Goal: Task Accomplishment & Management: Manage account settings

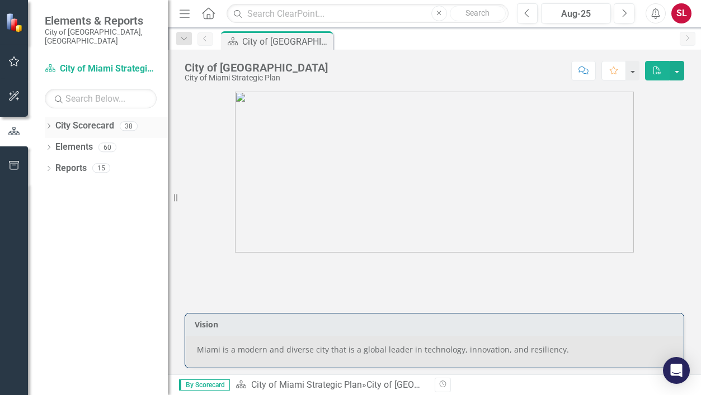
click at [48, 124] on icon "Dropdown" at bounding box center [49, 127] width 8 height 6
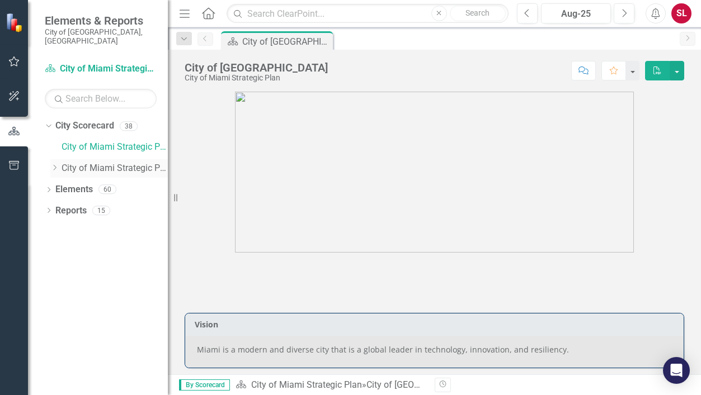
click at [54, 164] on icon "Dropdown" at bounding box center [54, 167] width 8 height 7
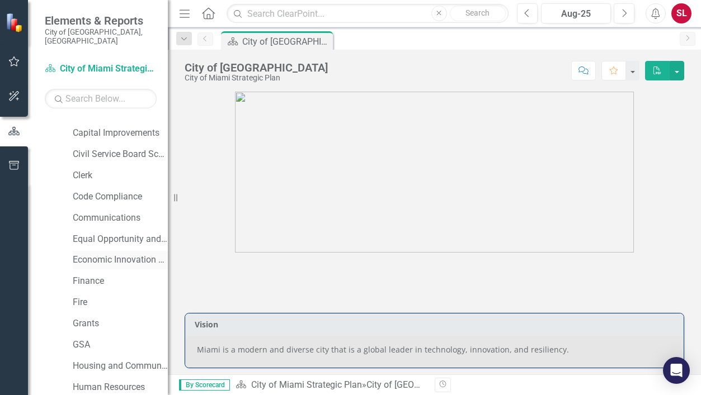
scroll to position [112, 0]
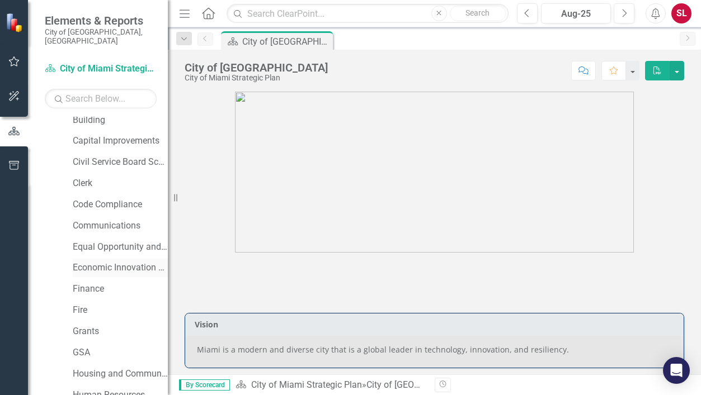
click at [108, 262] on link "Economic Innovation and Development" at bounding box center [120, 268] width 95 height 13
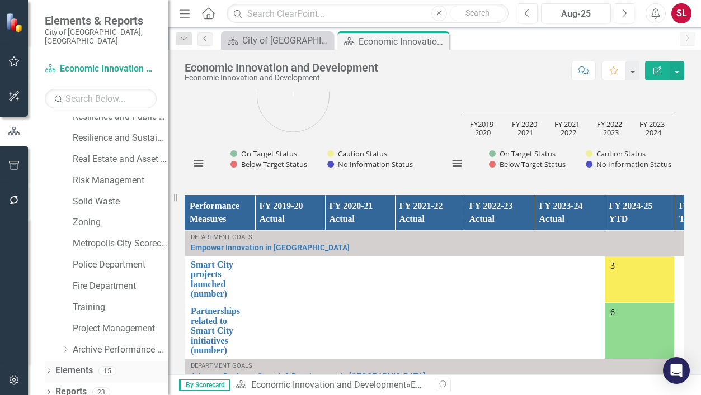
click at [46, 369] on icon "Dropdown" at bounding box center [49, 372] width 8 height 6
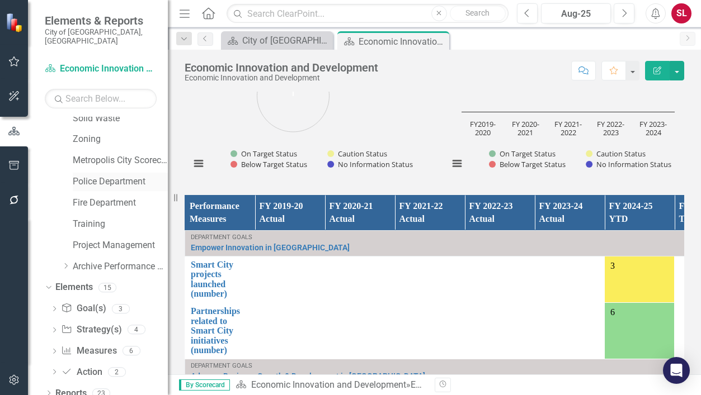
scroll to position [644, 0]
click at [130, 346] on div "6" at bounding box center [131, 351] width 18 height 10
click at [131, 346] on div "6" at bounding box center [131, 351] width 18 height 10
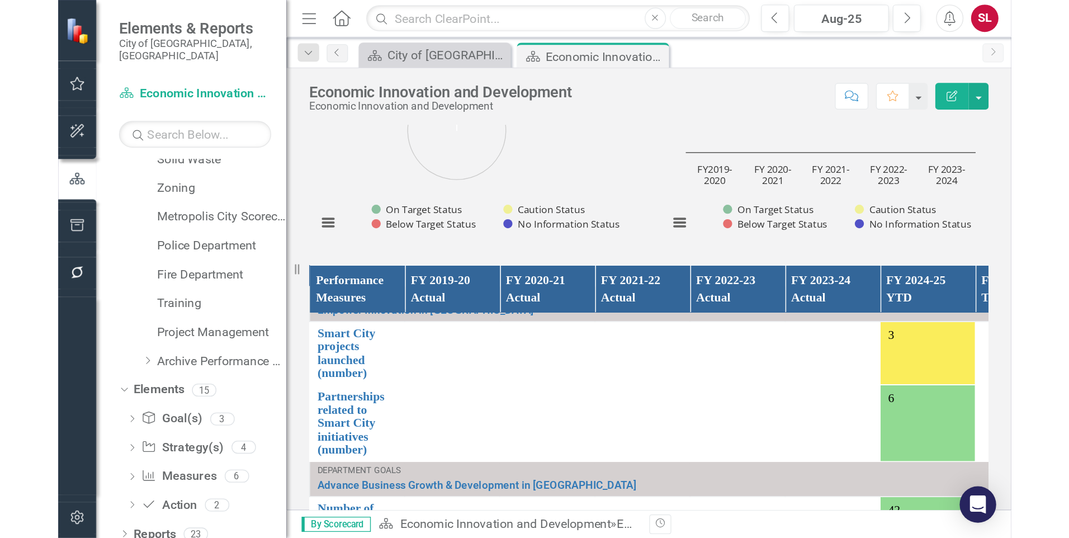
scroll to position [60, 0]
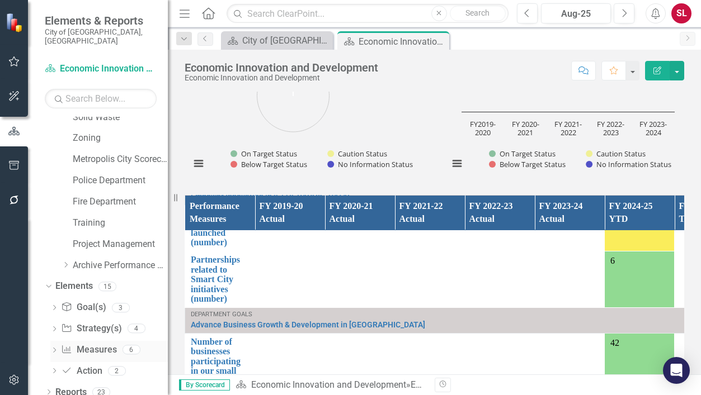
click at [89, 344] on link "Measure Measures" at bounding box center [88, 350] width 55 height 13
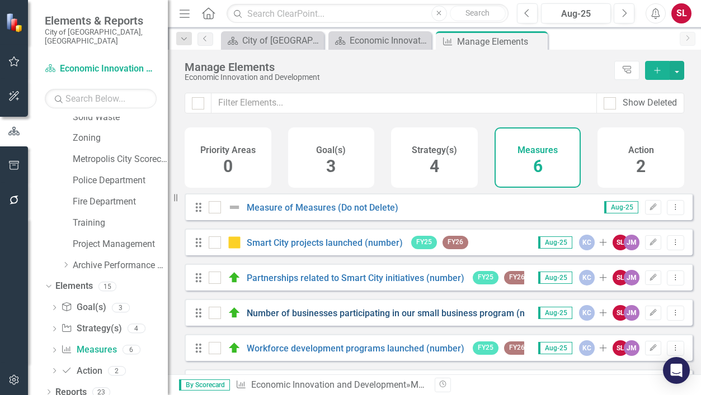
click at [373, 319] on link "Number of businesses participating in our small business program (number)" at bounding box center [401, 313] width 308 height 11
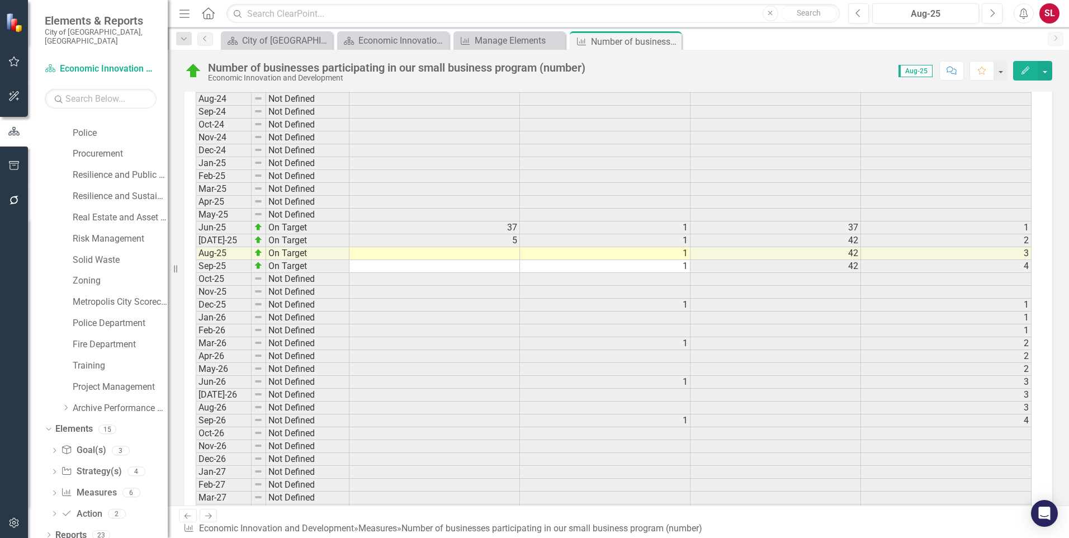
scroll to position [2028, 0]
click at [502, 253] on td at bounding box center [435, 259] width 171 height 13
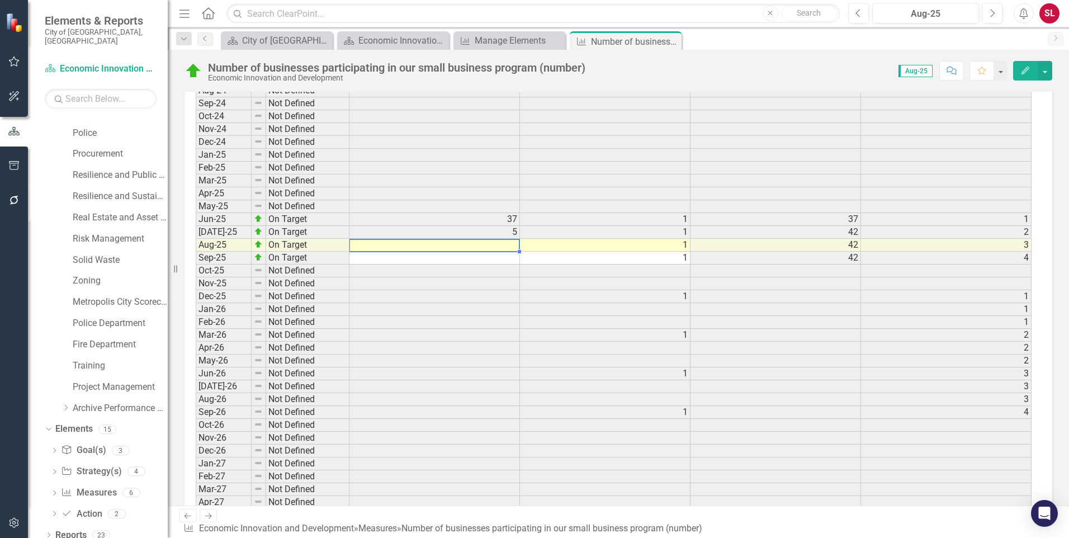
scroll to position [2056, 0]
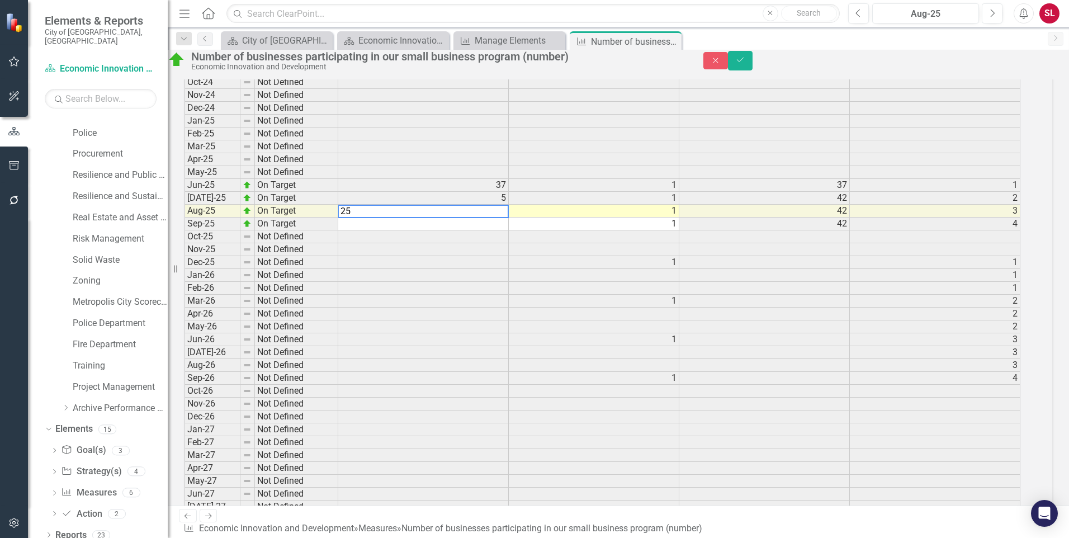
type textarea "25"
click at [500, 256] on td at bounding box center [423, 249] width 171 height 13
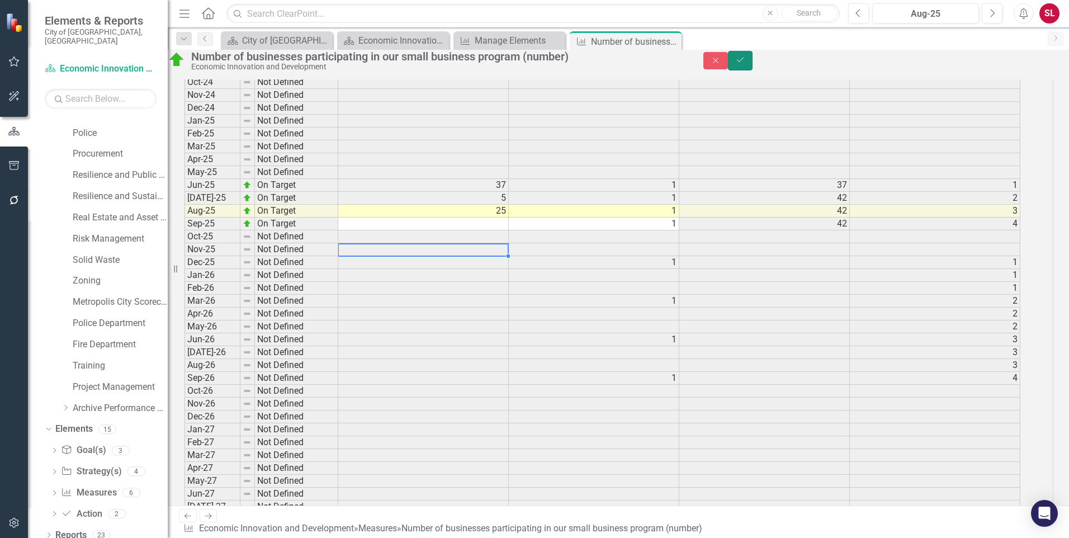
click at [700, 64] on icon "Save" at bounding box center [741, 60] width 10 height 8
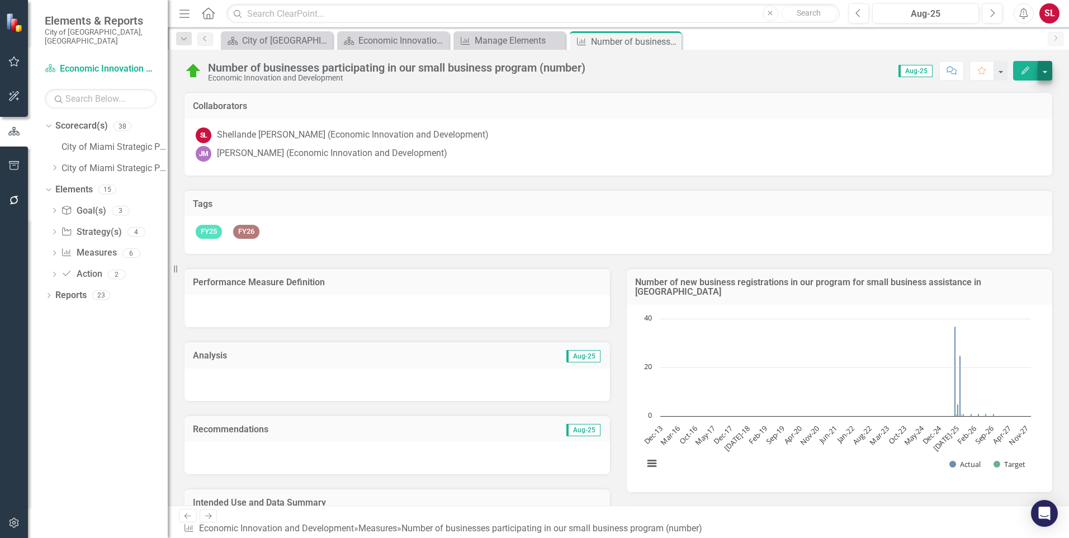
scroll to position [0, 0]
click at [100, 247] on link "Measure Measures" at bounding box center [88, 253] width 55 height 13
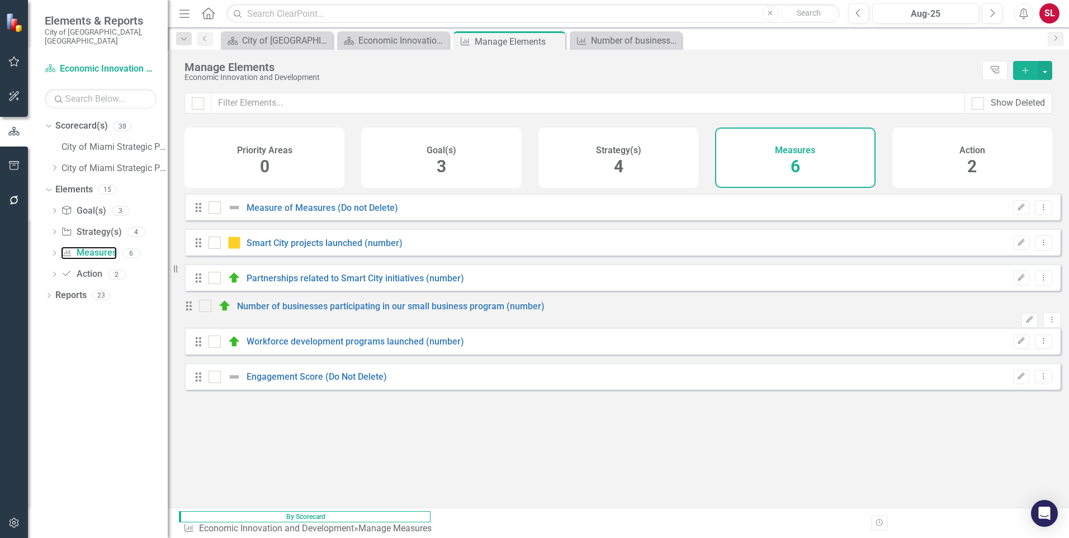
checkbox input "false"
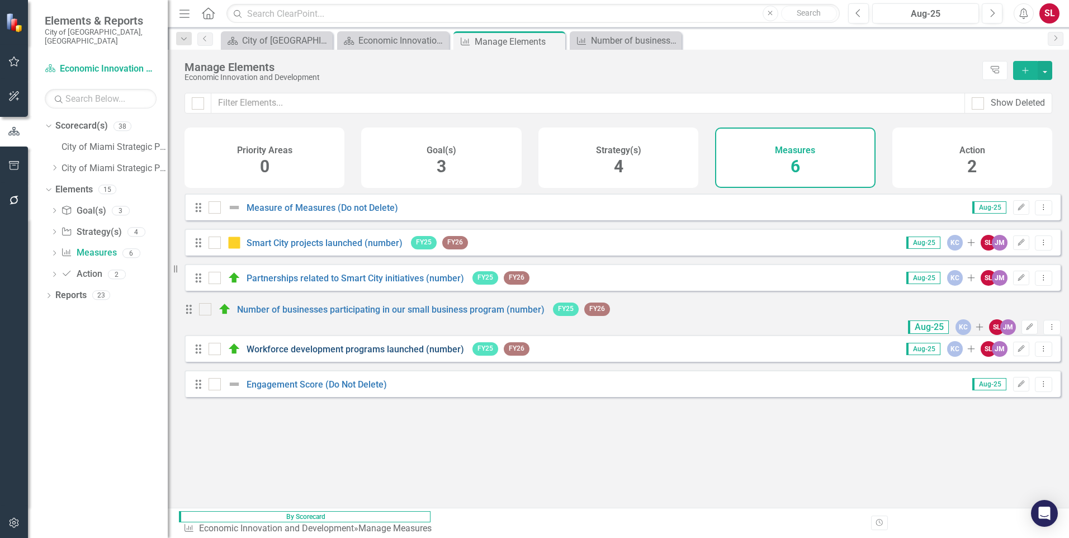
click at [349, 354] on link "Workforce development programs launched (number)" at bounding box center [356, 349] width 218 height 11
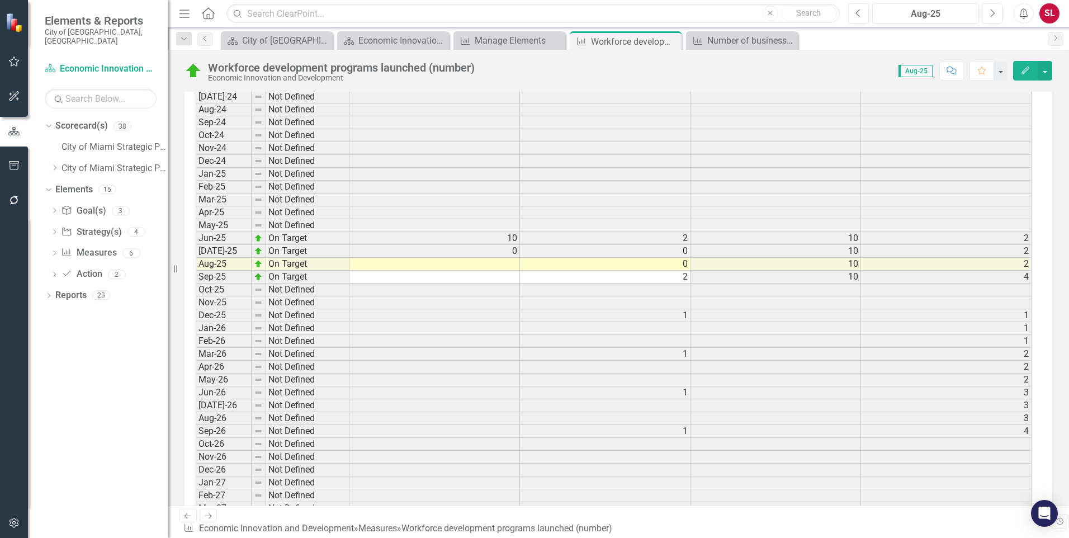
scroll to position [2070, 0]
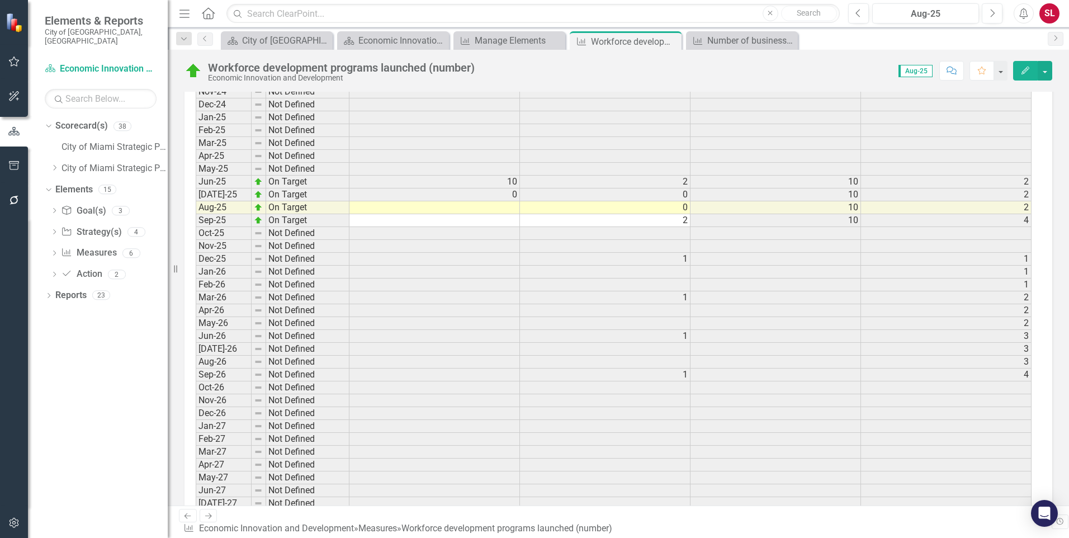
click at [505, 209] on td at bounding box center [435, 207] width 171 height 13
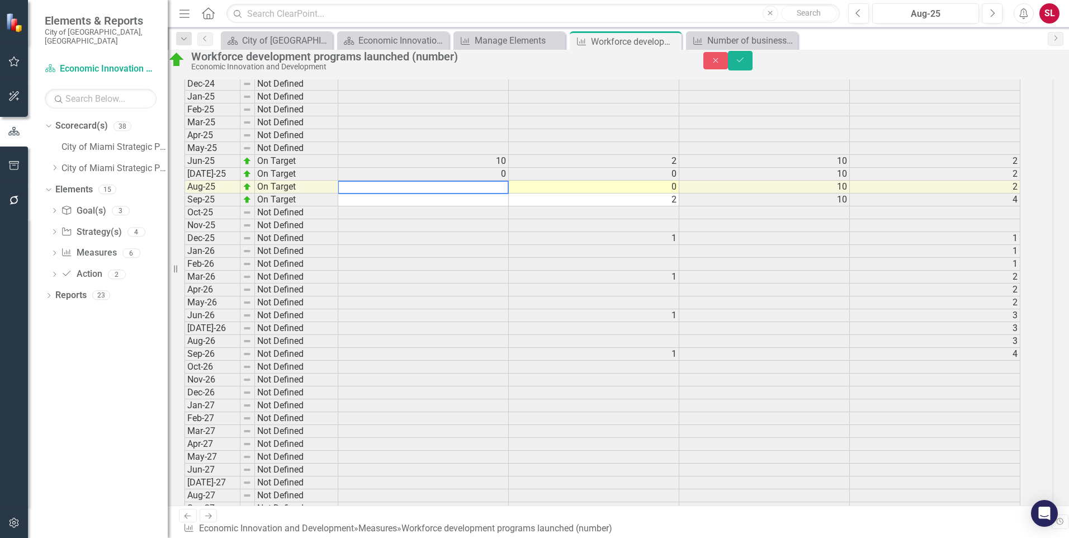
type textarea "0"
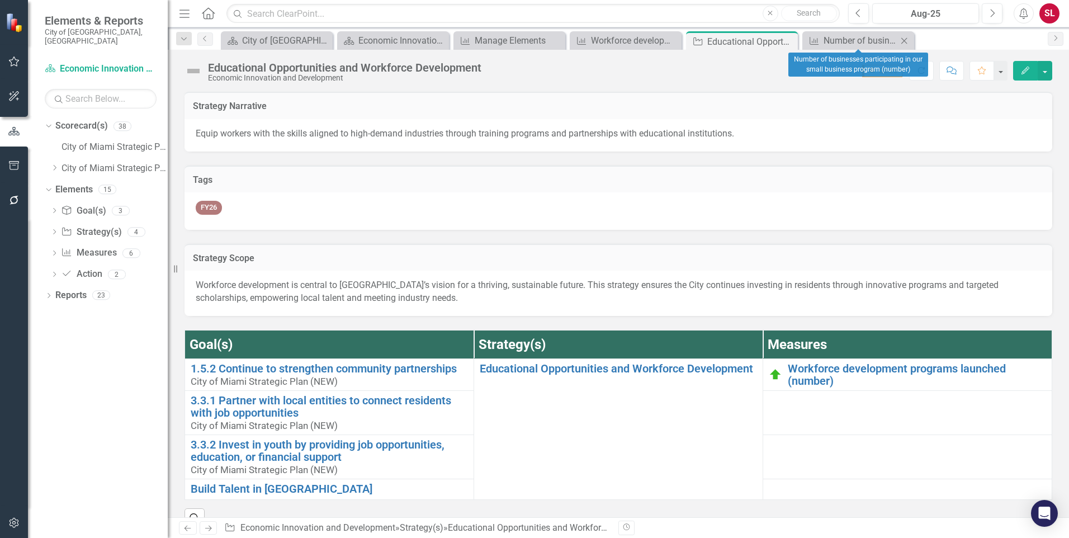
click at [902, 41] on icon "Close" at bounding box center [904, 40] width 11 height 9
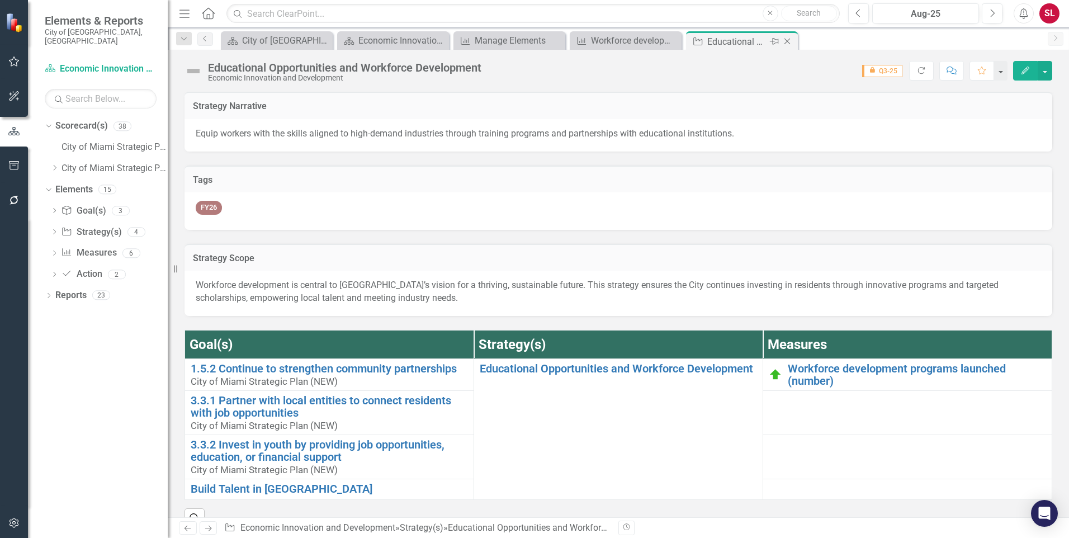
click at [789, 41] on icon "Close" at bounding box center [787, 41] width 11 height 9
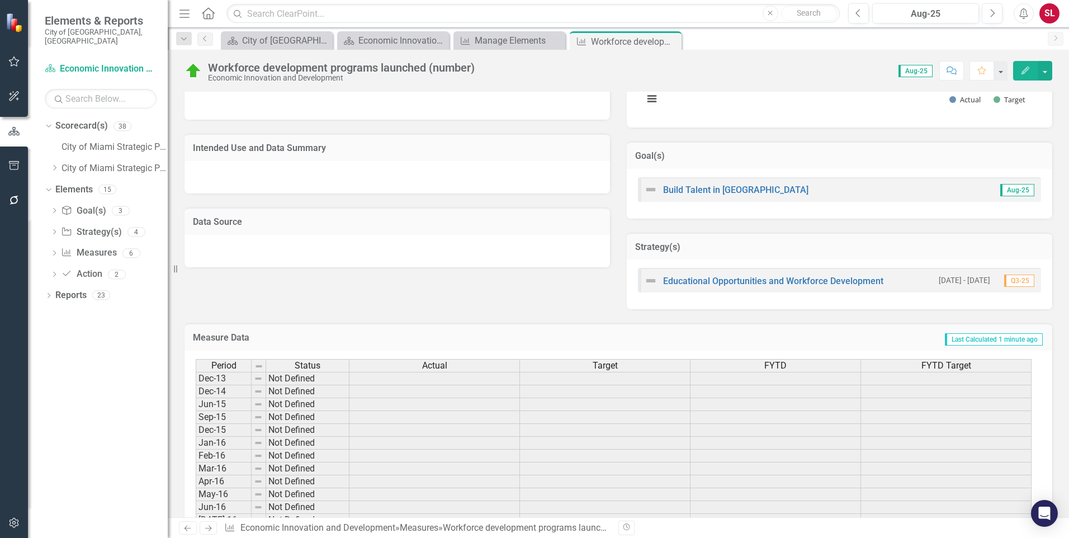
scroll to position [378, 0]
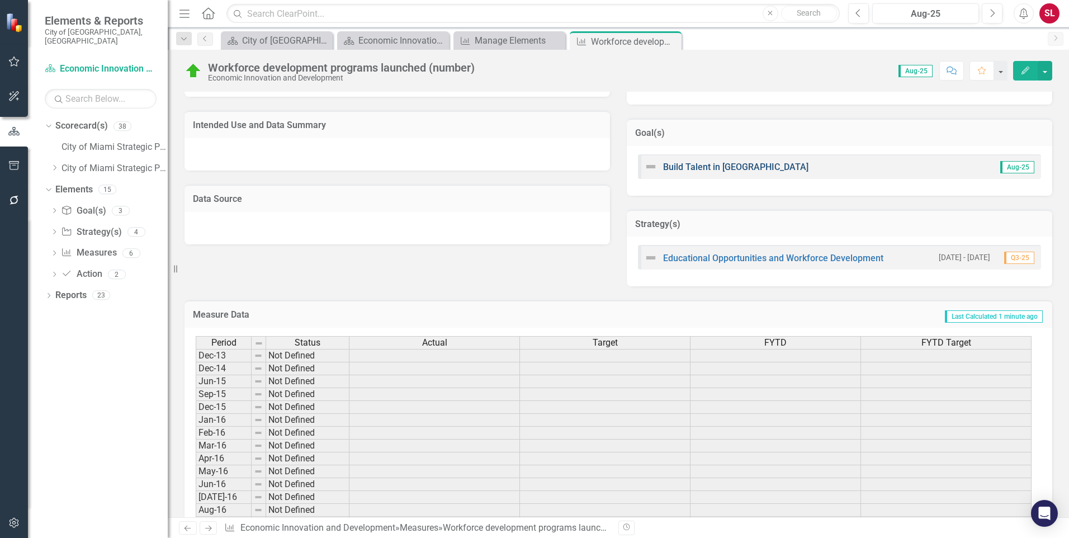
click at [718, 167] on link "Build Talent in [GEOGRAPHIC_DATA]" at bounding box center [735, 167] width 145 height 11
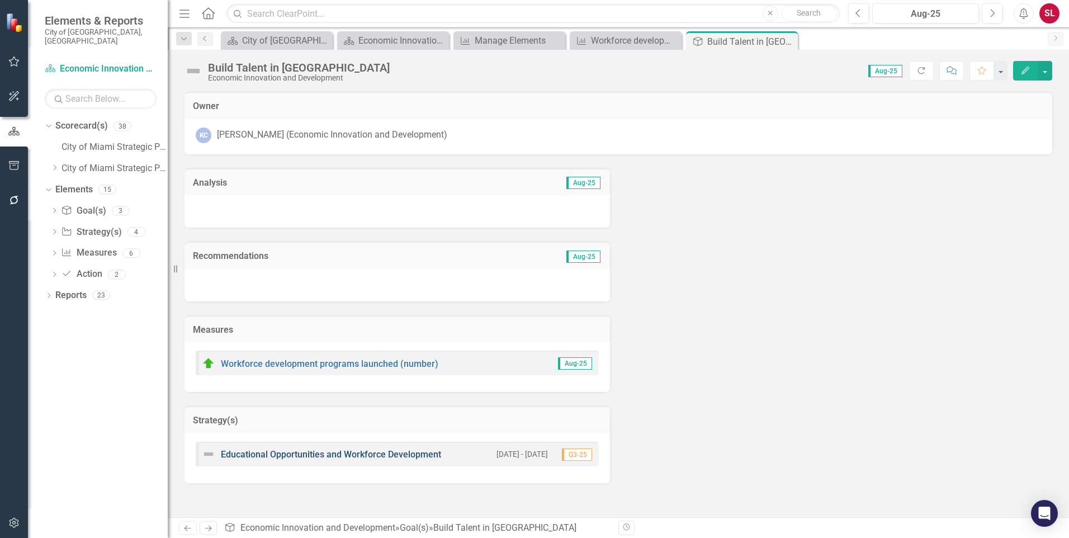
click at [364, 455] on link "Educational Opportunities and Workforce Development" at bounding box center [331, 454] width 220 height 11
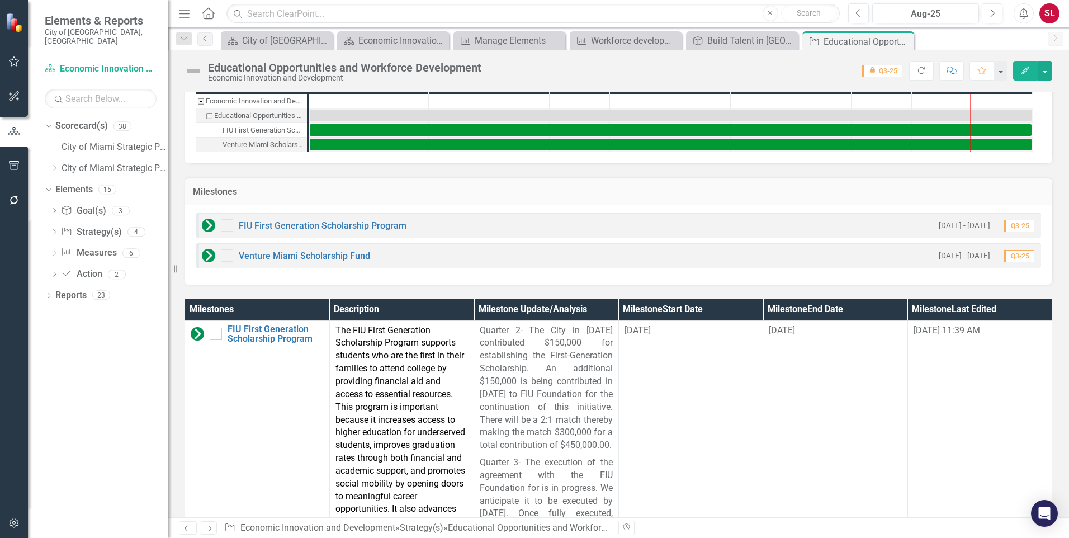
scroll to position [657, 0]
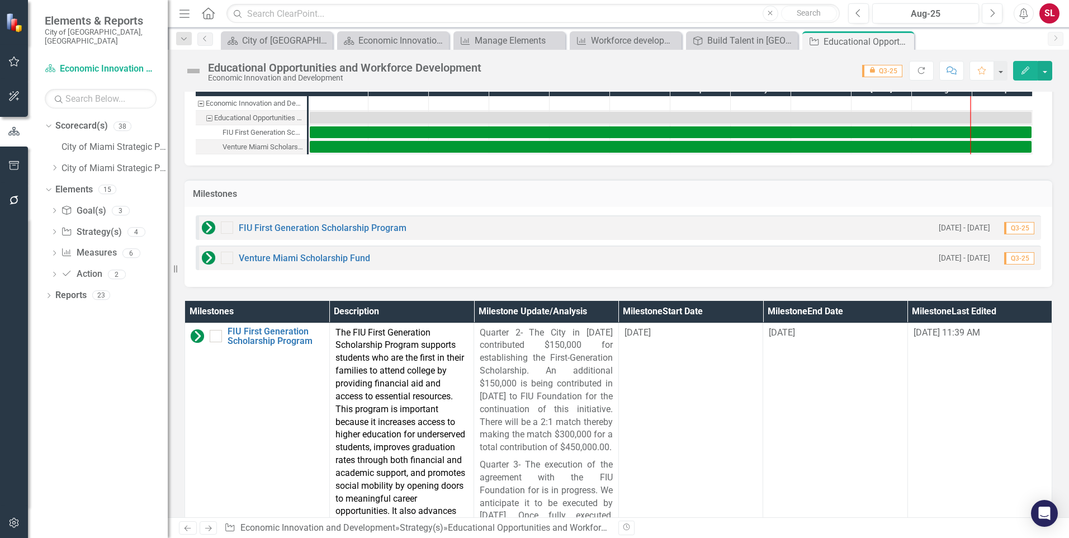
click at [218, 195] on h3 "Milestones" at bounding box center [618, 194] width 851 height 10
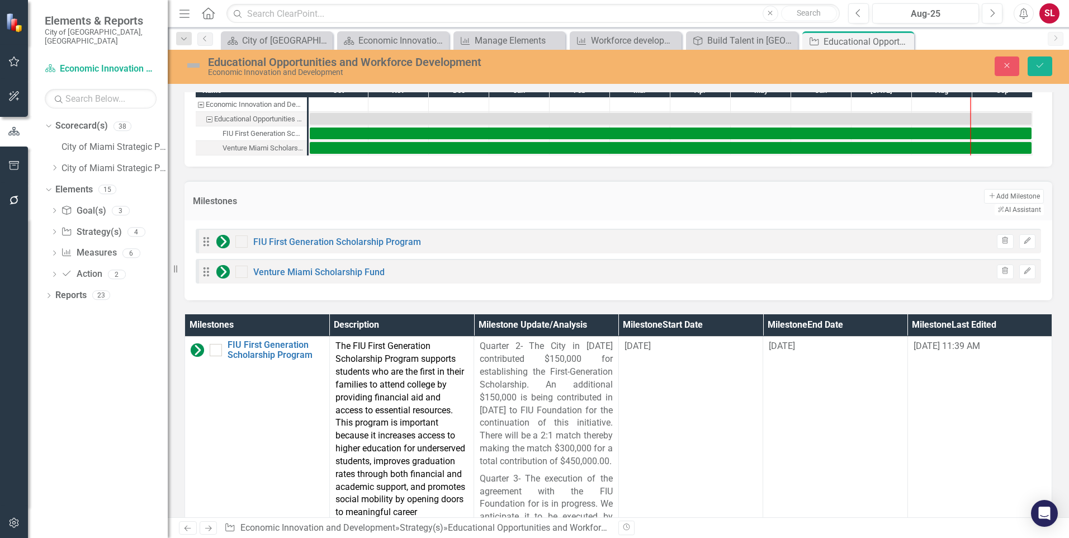
click at [210, 196] on h3 "Milestones" at bounding box center [373, 201] width 361 height 10
click at [1039, 63] on icon "Save" at bounding box center [1040, 66] width 10 height 8
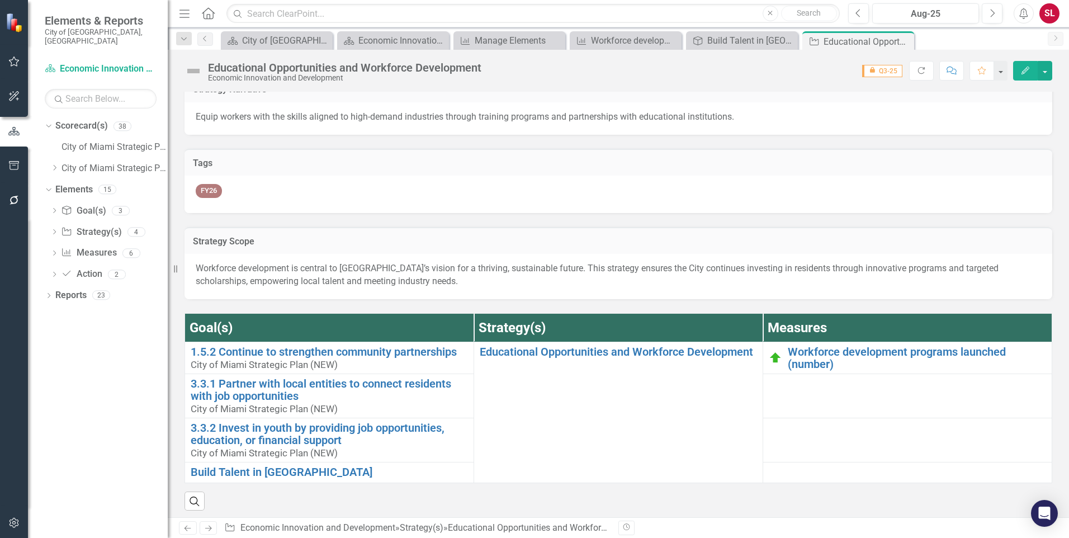
scroll to position [0, 0]
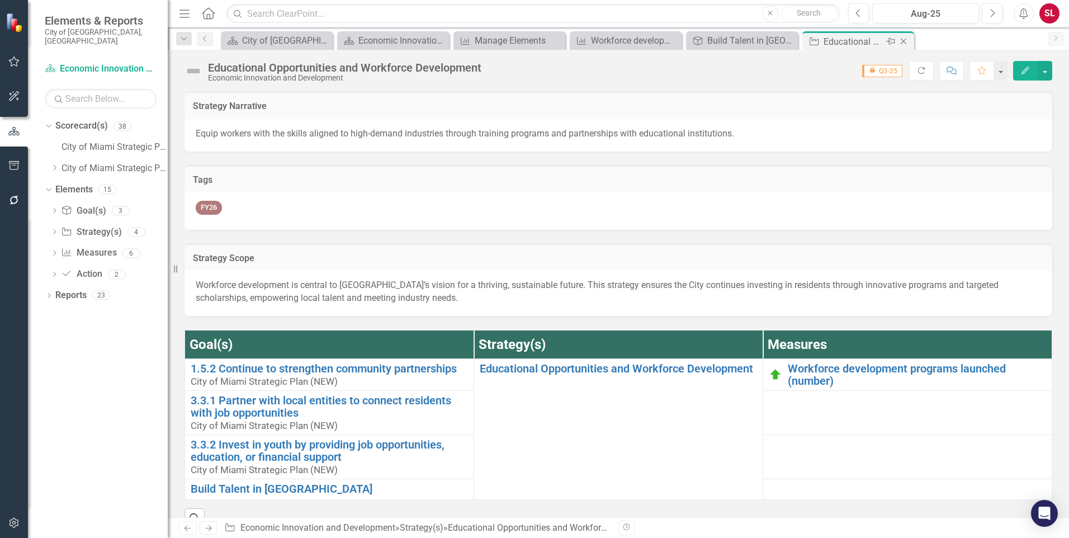
click at [909, 39] on icon "Close" at bounding box center [903, 41] width 11 height 9
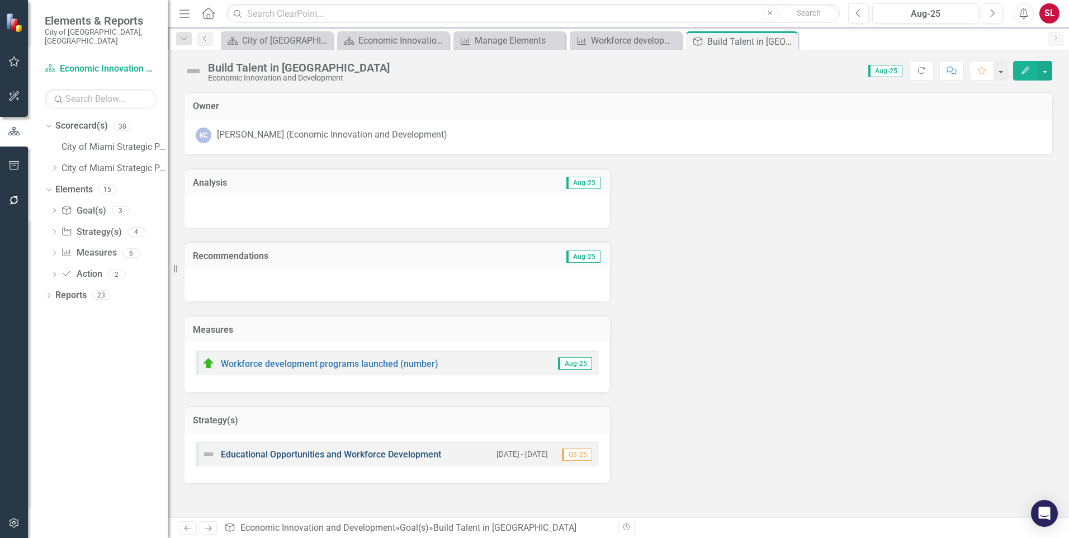
click at [358, 453] on link "Educational Opportunities and Workforce Development" at bounding box center [331, 454] width 220 height 11
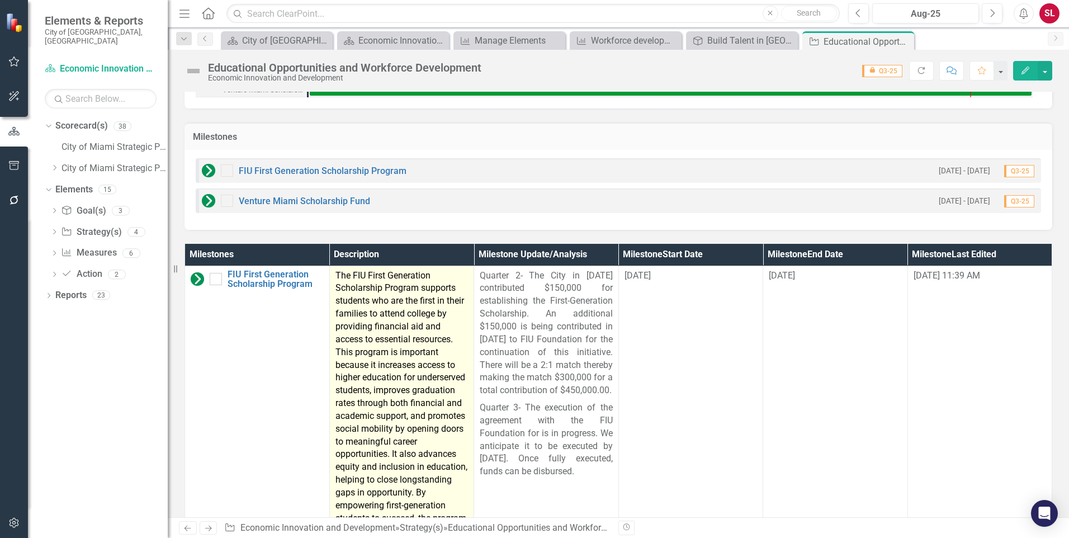
scroll to position [657, 0]
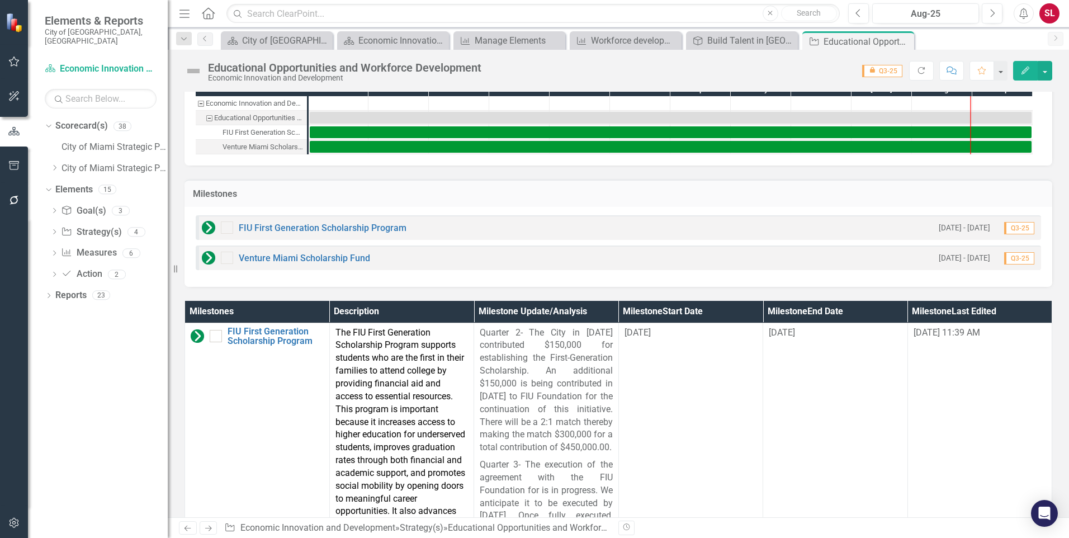
click at [1026, 72] on icon "button" at bounding box center [1026, 71] width 8 height 8
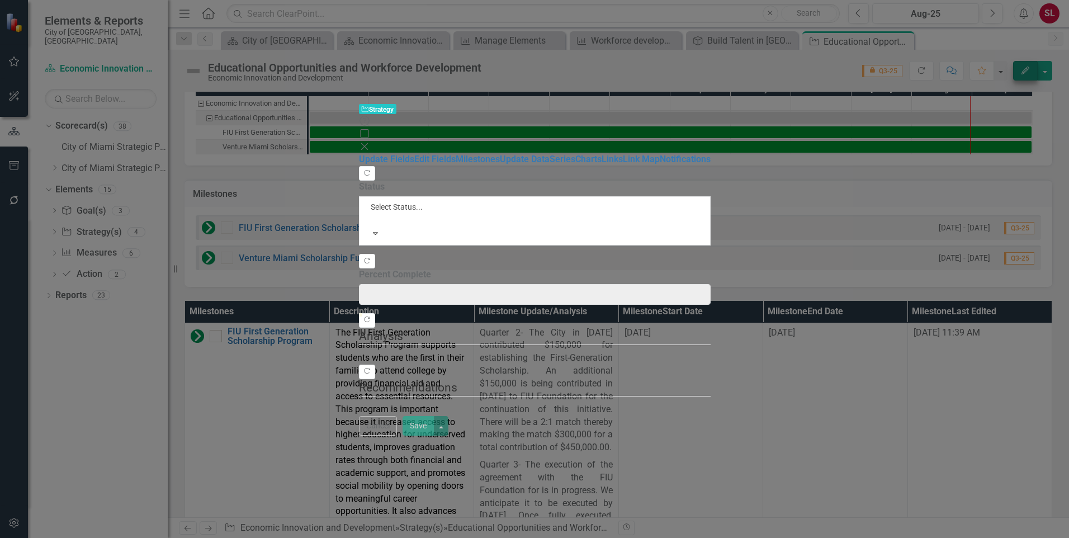
type input "0"
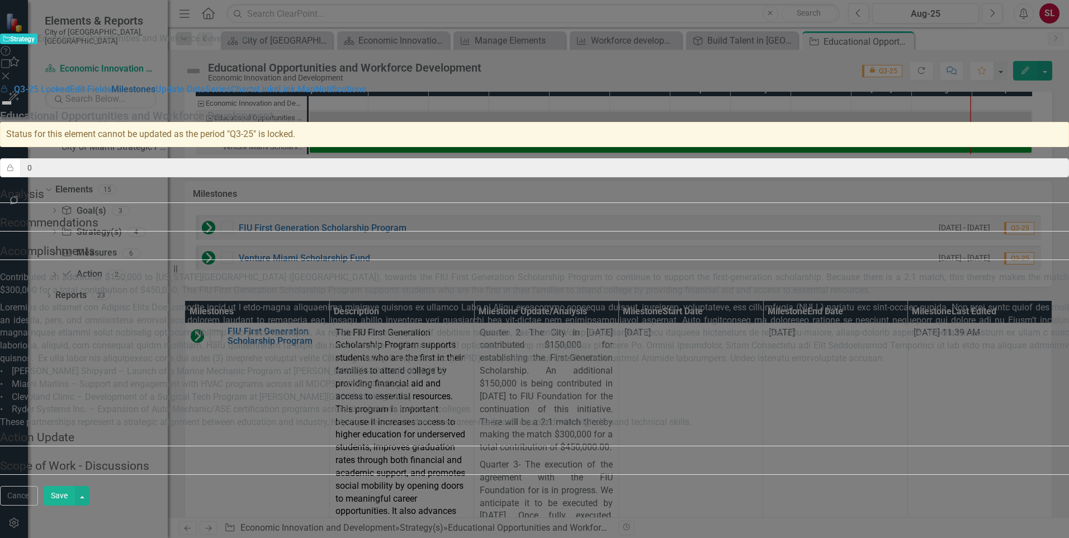
click at [149, 86] on link "Milestones" at bounding box center [133, 89] width 44 height 11
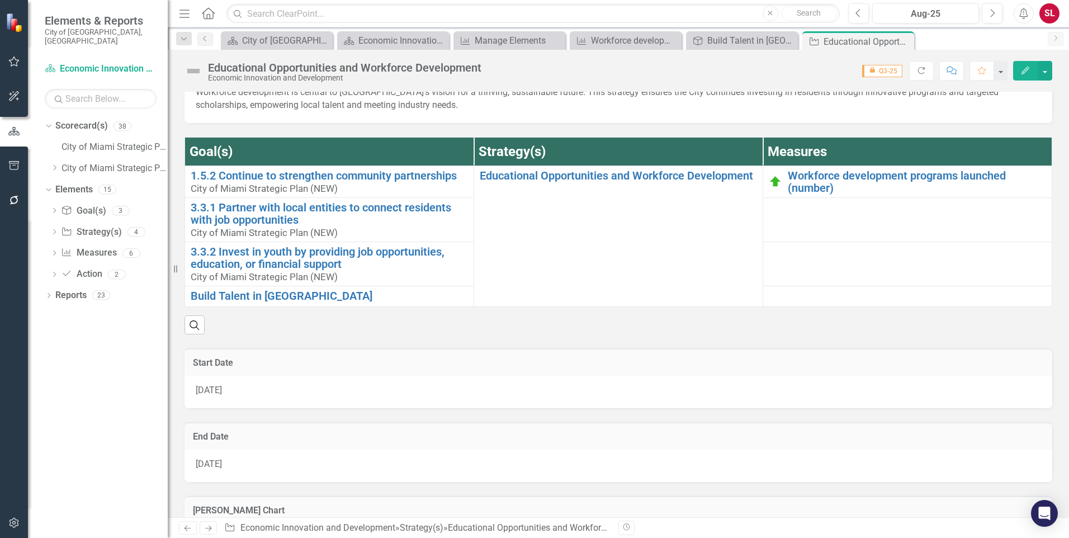
scroll to position [182, 0]
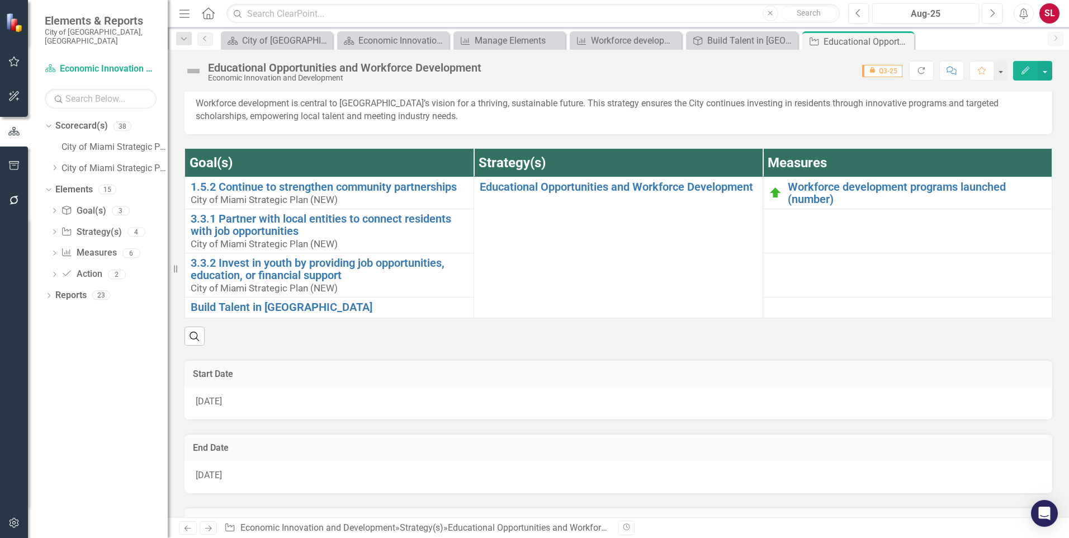
drag, startPoint x: 906, startPoint y: 42, endPoint x: 863, endPoint y: 36, distance: 42.9
click at [0, 0] on icon "Close" at bounding box center [0, 0] width 0 height 0
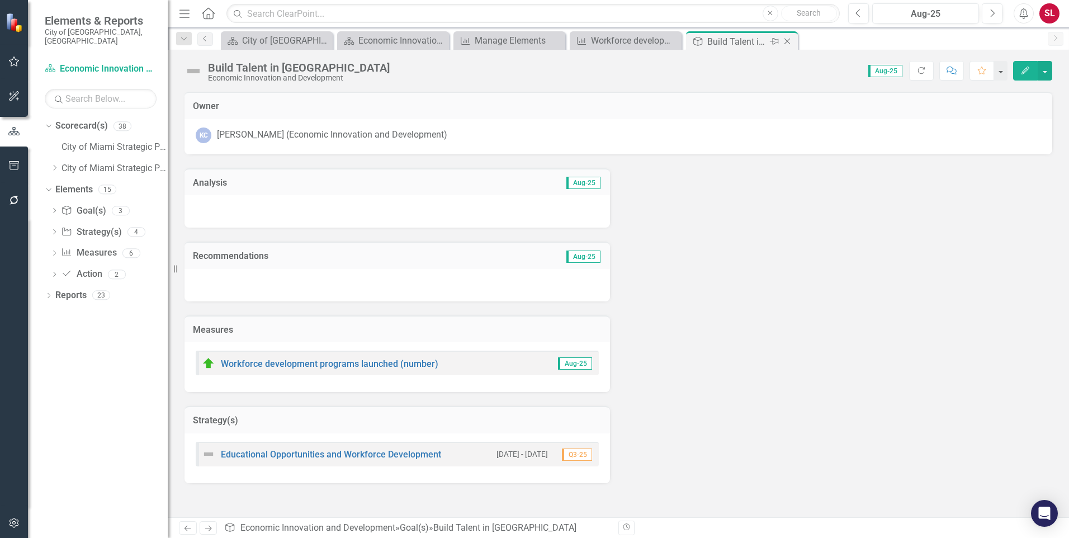
click at [789, 42] on icon "Close" at bounding box center [787, 41] width 11 height 9
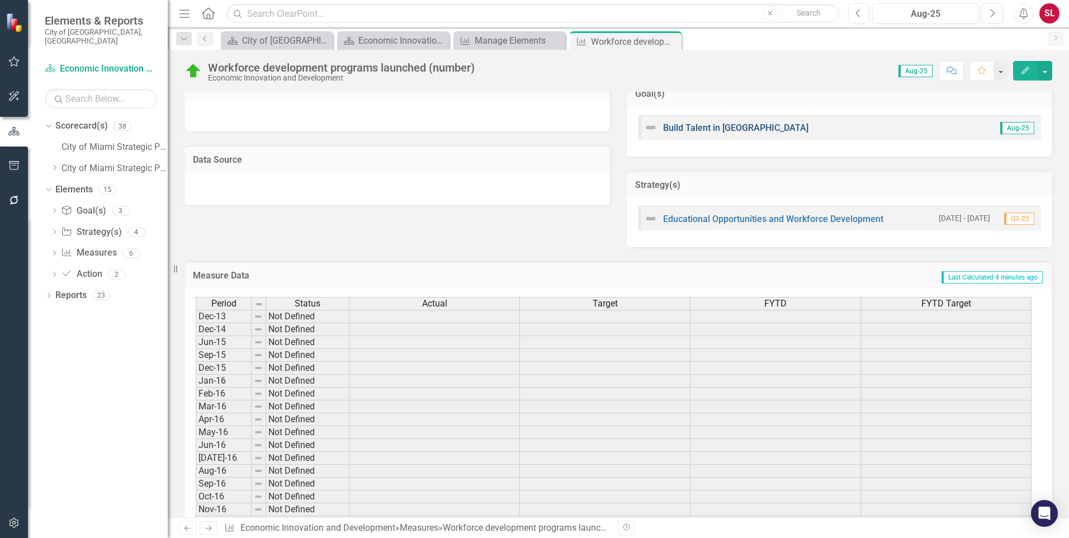
scroll to position [420, 0]
click at [723, 126] on link "Build Talent in [GEOGRAPHIC_DATA]" at bounding box center [735, 125] width 145 height 11
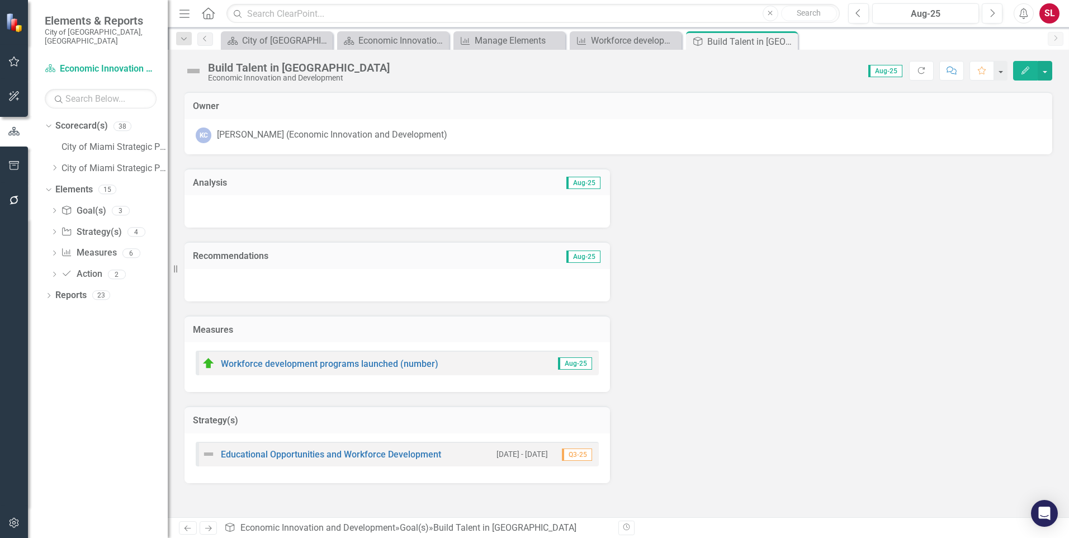
click at [1029, 70] on icon "Edit" at bounding box center [1026, 71] width 10 height 8
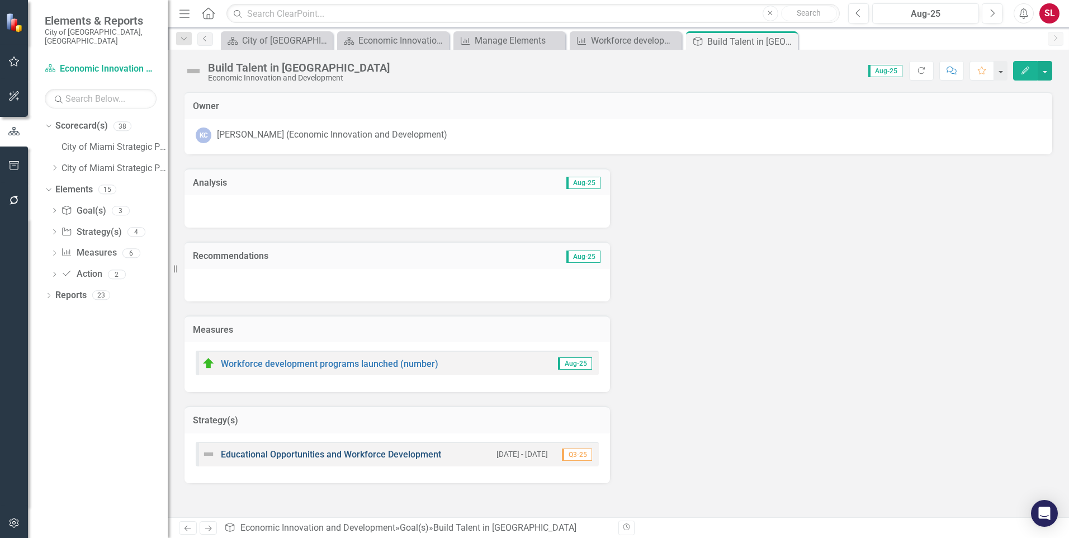
click at [319, 451] on link "Educational Opportunities and Workforce Development" at bounding box center [331, 454] width 220 height 11
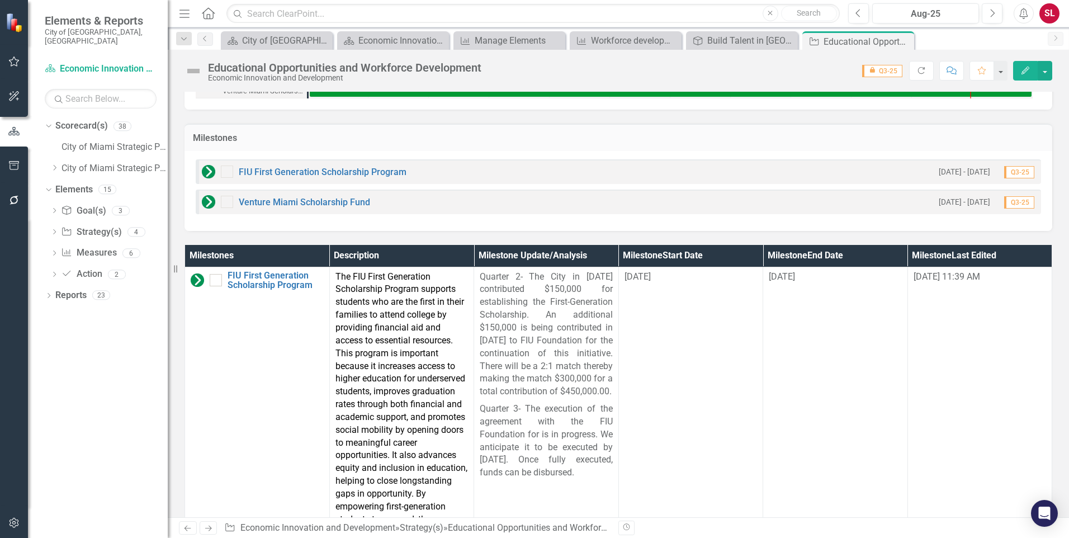
click at [1021, 67] on icon "Edit" at bounding box center [1026, 71] width 10 height 8
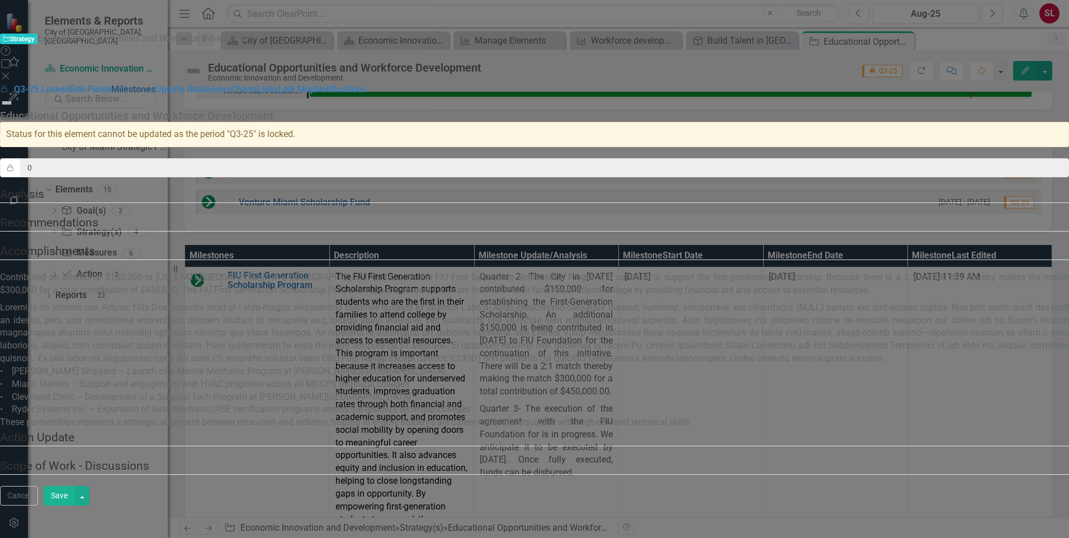
click at [150, 84] on link "Milestones" at bounding box center [133, 89] width 44 height 11
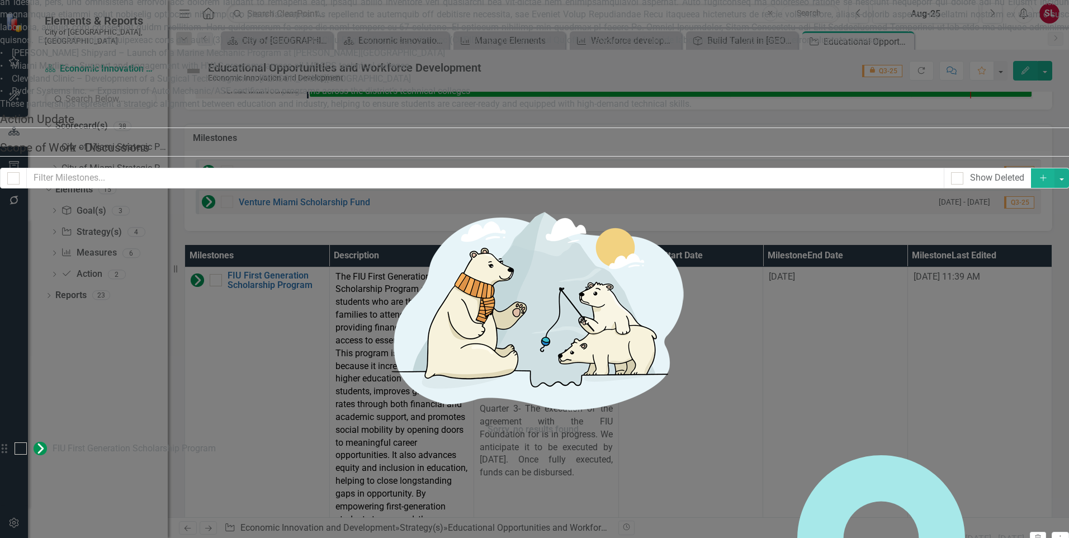
checkbox input "false"
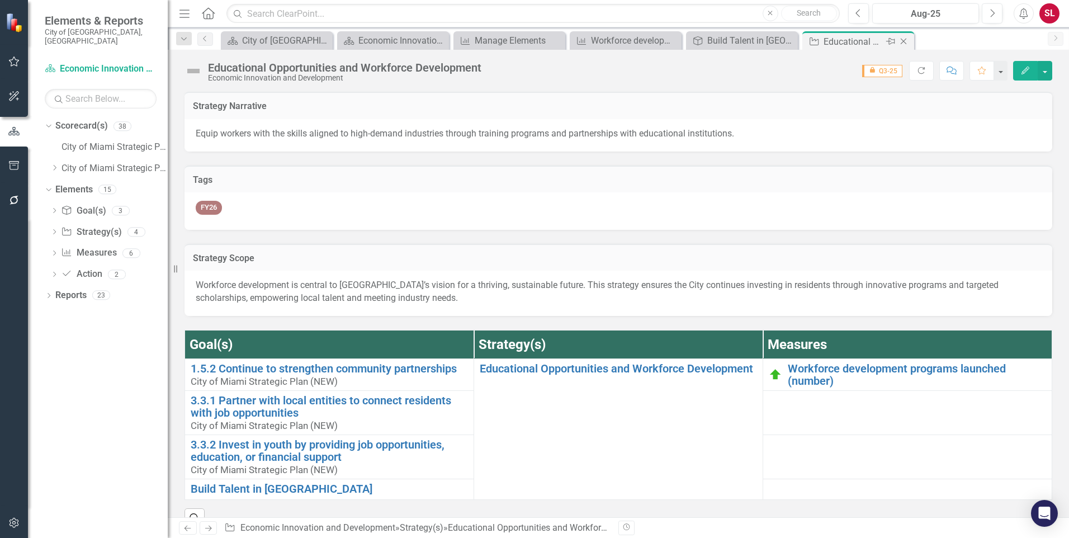
click at [907, 41] on icon "Close" at bounding box center [903, 41] width 11 height 9
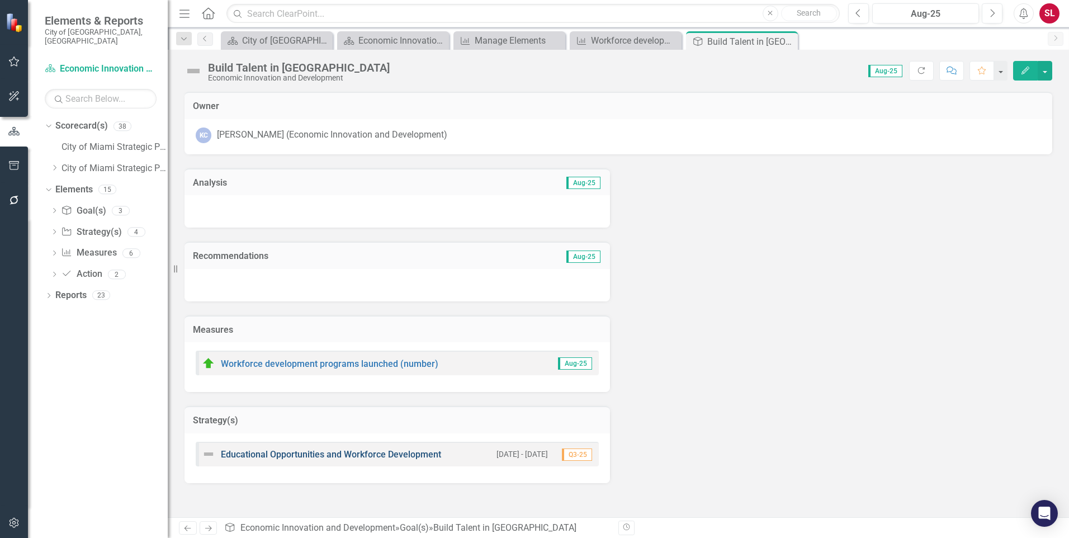
click at [393, 454] on link "Educational Opportunities and Workforce Development" at bounding box center [331, 454] width 220 height 11
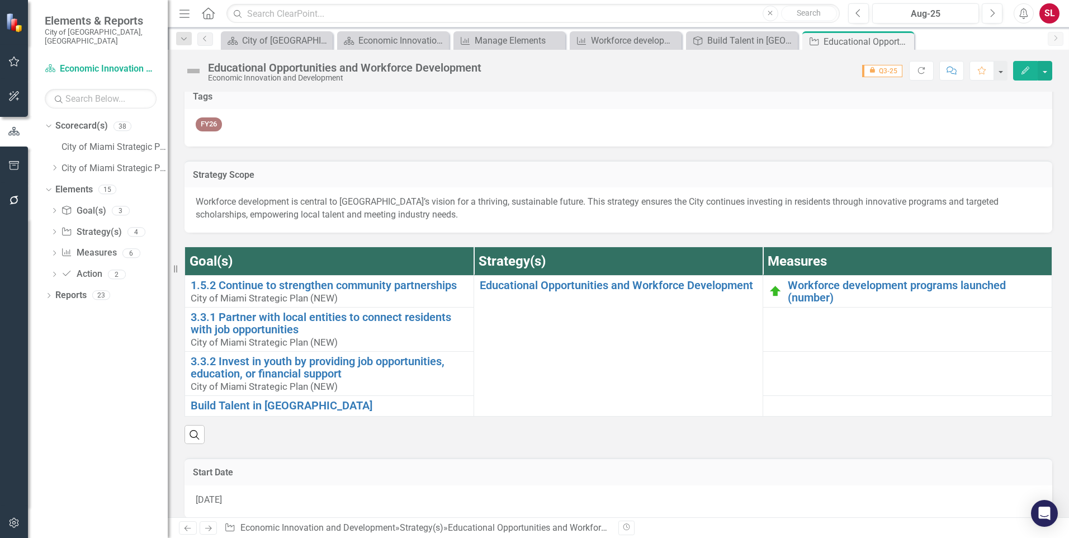
scroll to position [56, 0]
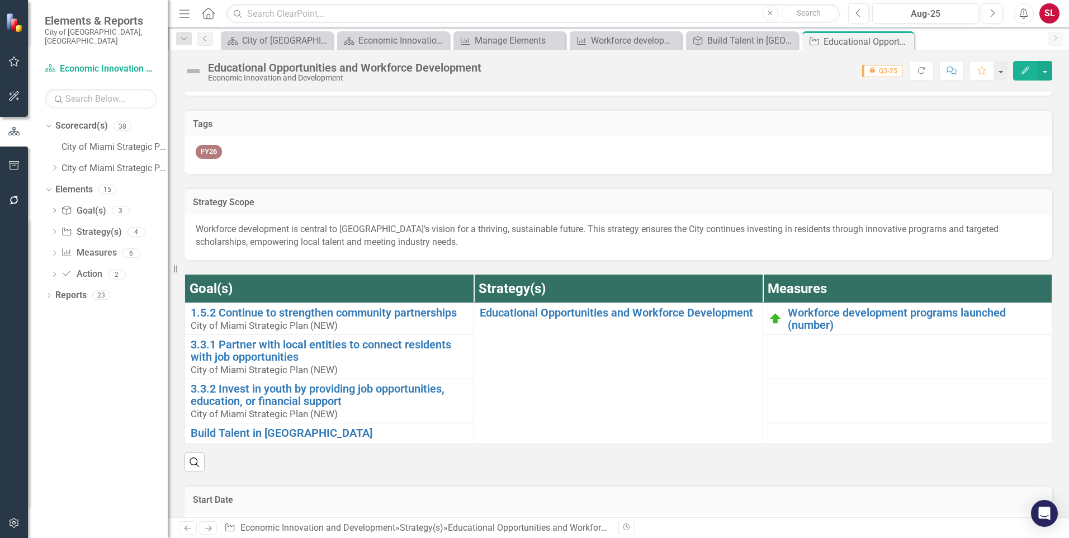
click at [1018, 73] on button "Edit" at bounding box center [1026, 71] width 25 height 20
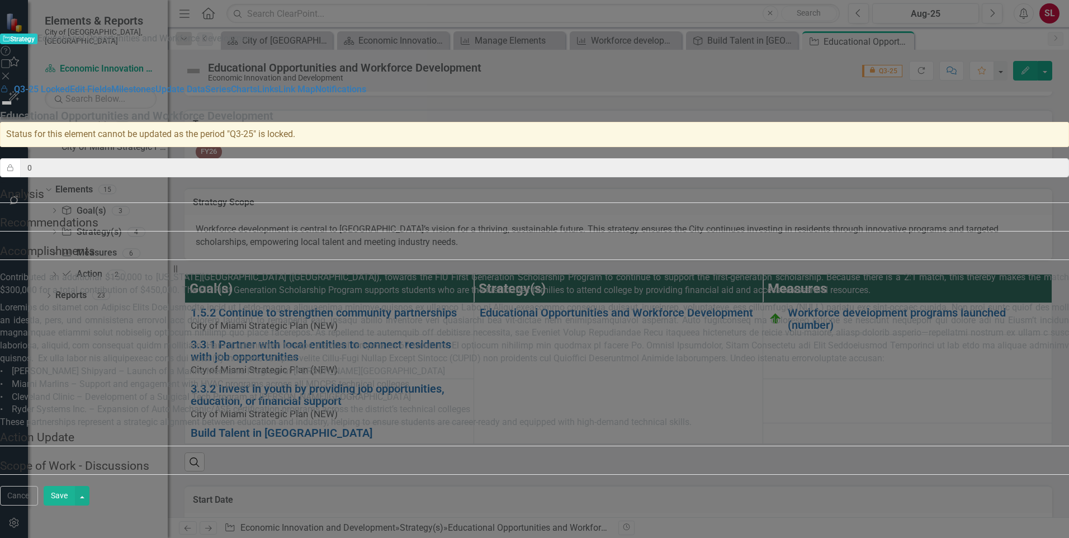
scroll to position [70, 0]
click at [333, 329] on p "• [PERSON_NAME] Shipyard – Launch of a Marine Mechanic Program at [PERSON_NAME]…" at bounding box center [534, 364] width 1069 height 130
click at [332, 331] on p "• [PERSON_NAME] Shipyard – Launch of a Marine Mechanic Program at [PERSON_NAME]…" at bounding box center [534, 364] width 1069 height 130
click at [331, 331] on p "• [PERSON_NAME] Shipyard – Launch of a Marine Mechanic Program at [PERSON_NAME]…" at bounding box center [534, 364] width 1069 height 130
drag, startPoint x: 331, startPoint y: 331, endPoint x: 409, endPoint y: 341, distance: 78.9
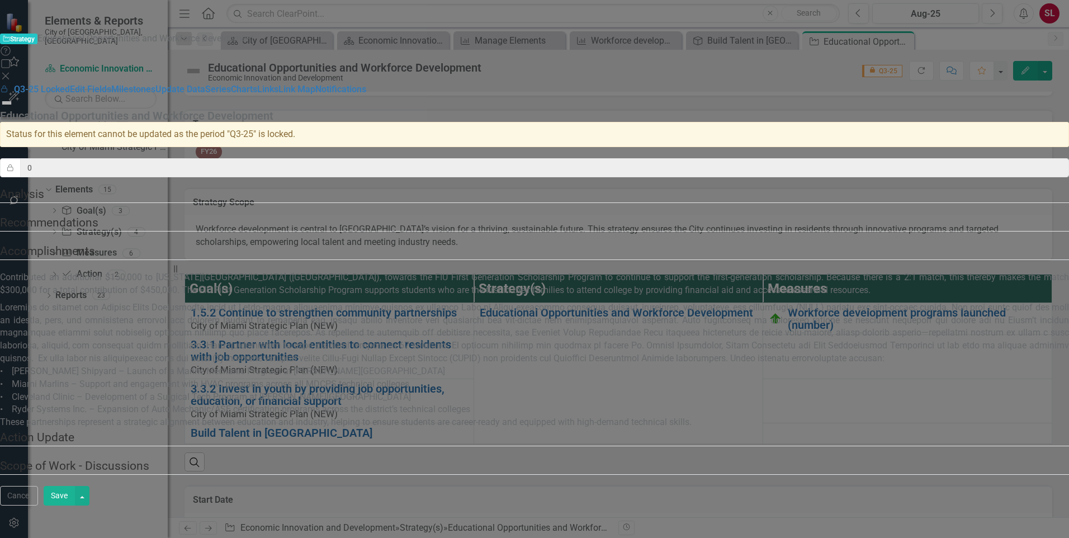
click at [409, 341] on p "• [PERSON_NAME] Shipyard – Launch of a Marine Mechanic Program at [PERSON_NAME]…" at bounding box center [534, 364] width 1069 height 130
click at [369, 243] on legend "Accomplishments" at bounding box center [534, 251] width 1069 height 17
drag, startPoint x: 369, startPoint y: 235, endPoint x: 439, endPoint y: 303, distance: 98.1
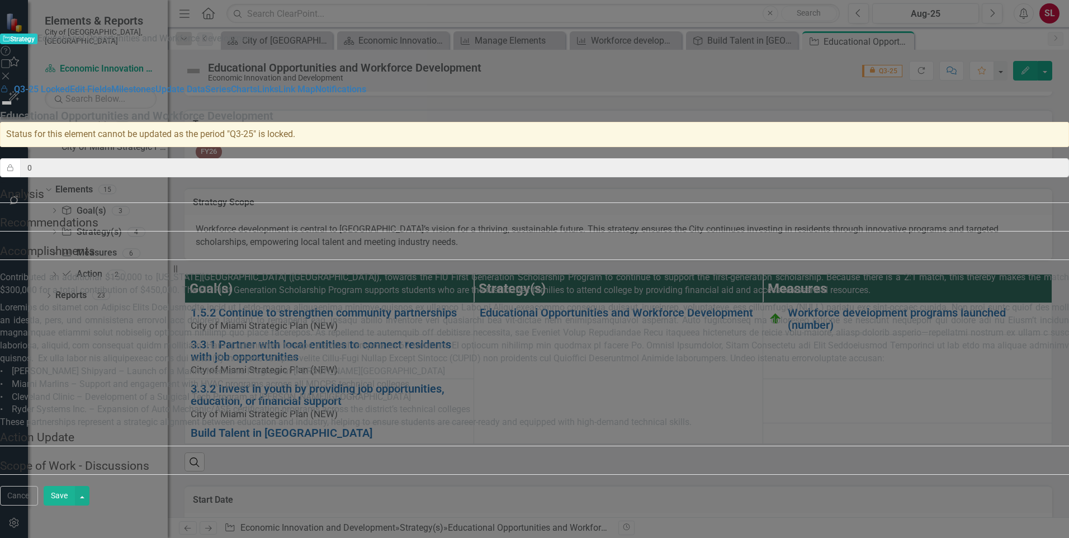
click at [439, 303] on p "• [PERSON_NAME] Shipyard – Launch of a Marine Mechanic Program at [PERSON_NAME]…" at bounding box center [534, 364] width 1069 height 130
click at [367, 331] on p "• [PERSON_NAME] Shipyard – Launch of a Marine Mechanic Program at [PERSON_NAME]…" at bounding box center [534, 364] width 1069 height 130
drag, startPoint x: 437, startPoint y: 331, endPoint x: 409, endPoint y: 322, distance: 29.9
click at [409, 322] on p "• [PERSON_NAME] Shipyard – Launch of a Marine Mechanic Program at [PERSON_NAME]…" at bounding box center [534, 364] width 1069 height 130
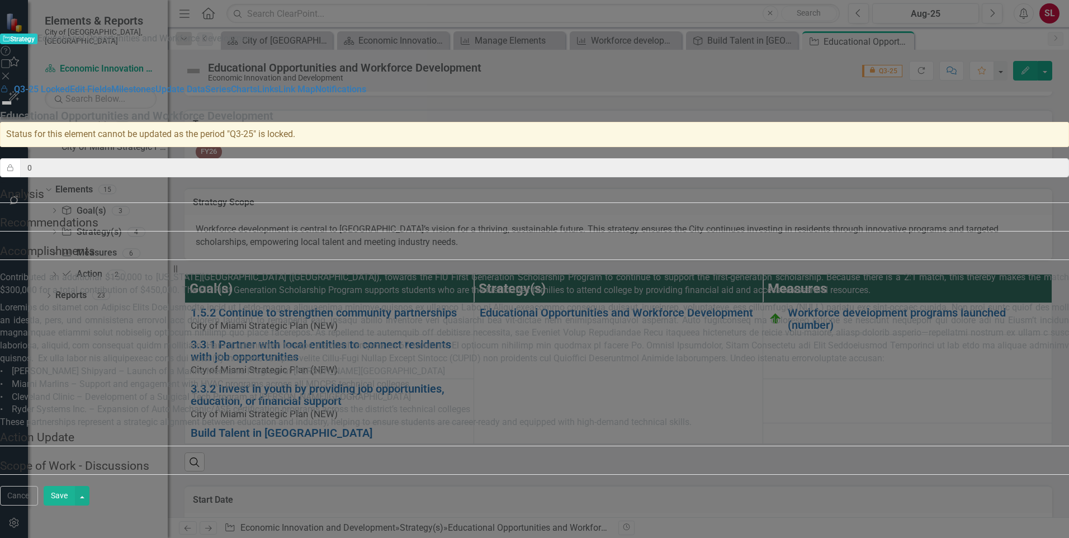
drag, startPoint x: 409, startPoint y: 322, endPoint x: 531, endPoint y: 329, distance: 122.7
click at [531, 329] on p "• [PERSON_NAME] Shipyard – Launch of a Marine Mechanic Program at [PERSON_NAME]…" at bounding box center [534, 364] width 1069 height 130
click at [11, 72] on icon "Close" at bounding box center [5, 76] width 11 height 9
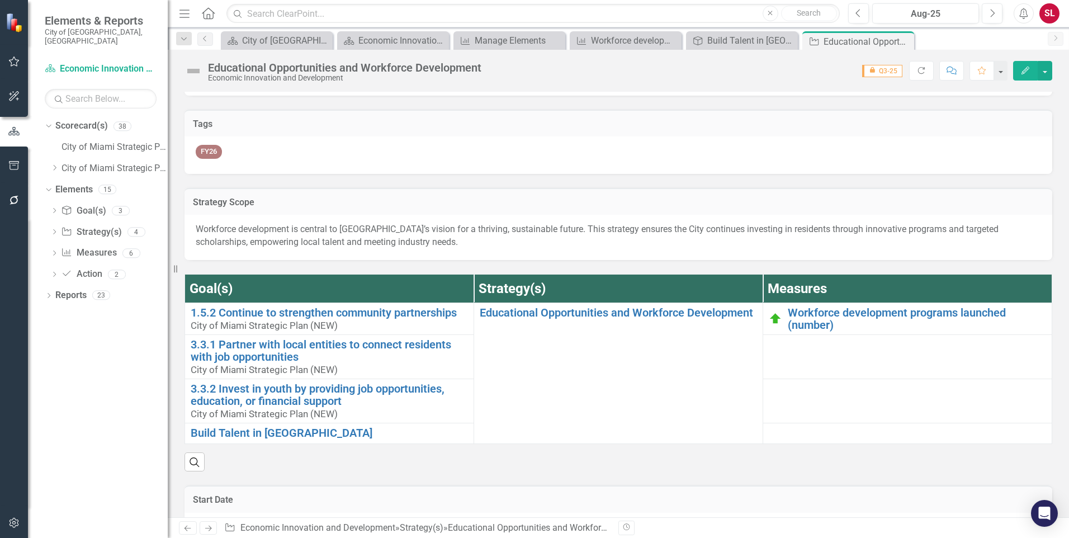
click at [1026, 68] on icon "Edit" at bounding box center [1026, 71] width 10 height 8
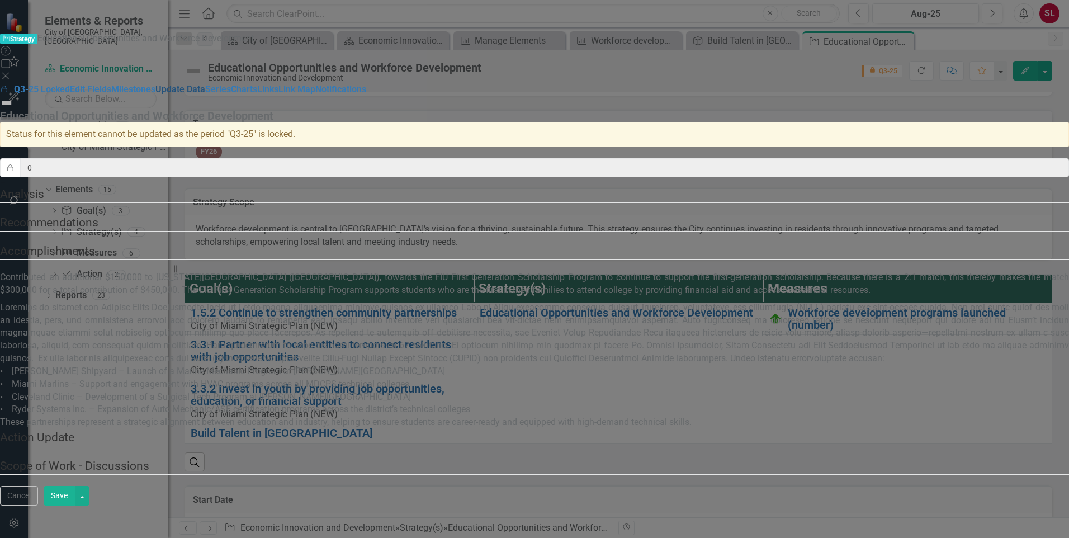
click at [155, 95] on link "Update Data" at bounding box center [180, 89] width 50 height 11
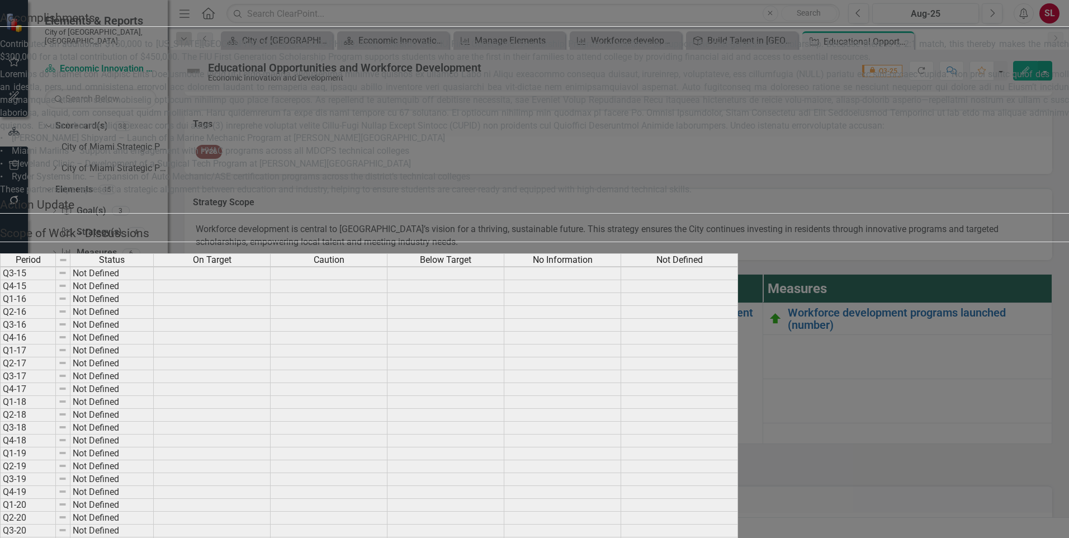
scroll to position [102, 0]
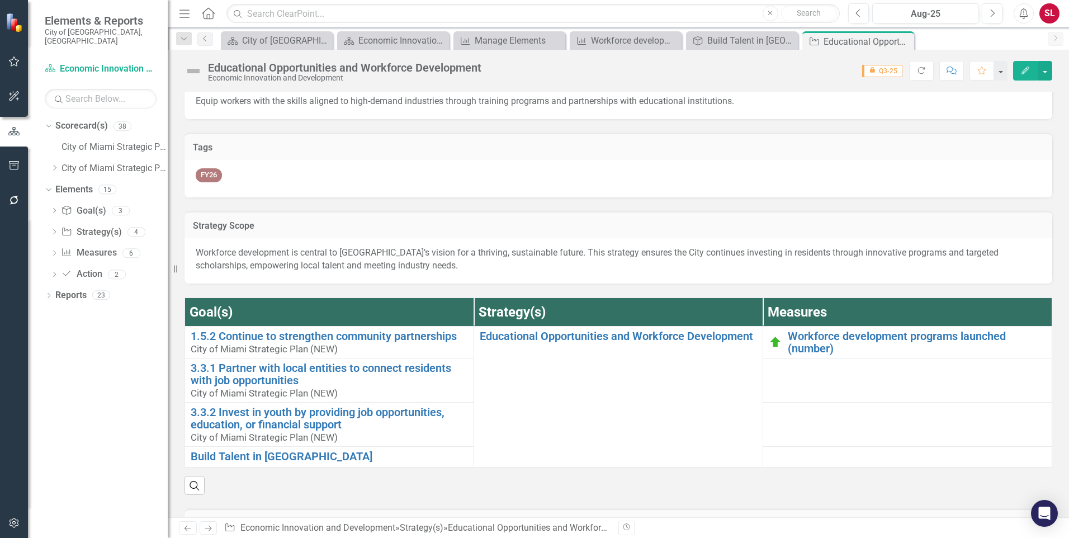
scroll to position [0, 0]
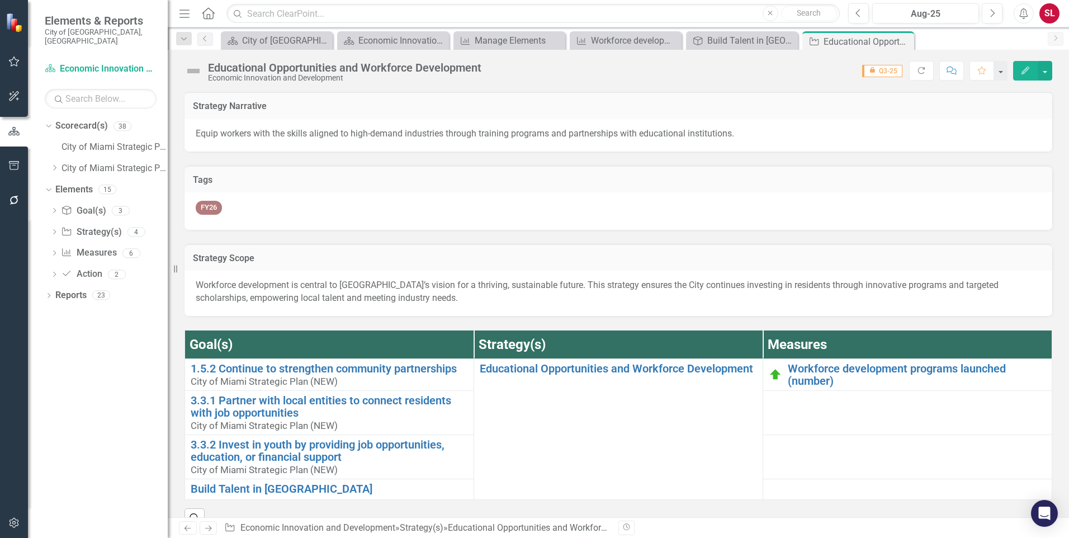
drag, startPoint x: 903, startPoint y: 39, endPoint x: 896, endPoint y: 40, distance: 7.9
click at [0, 0] on icon "Close" at bounding box center [0, 0] width 0 height 0
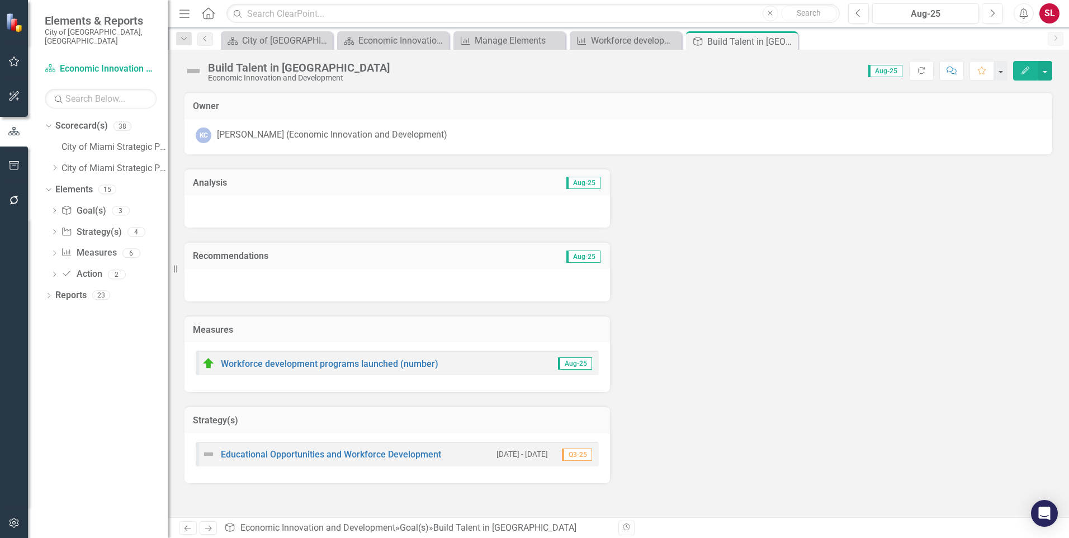
click at [0, 0] on icon "Close" at bounding box center [0, 0] width 0 height 0
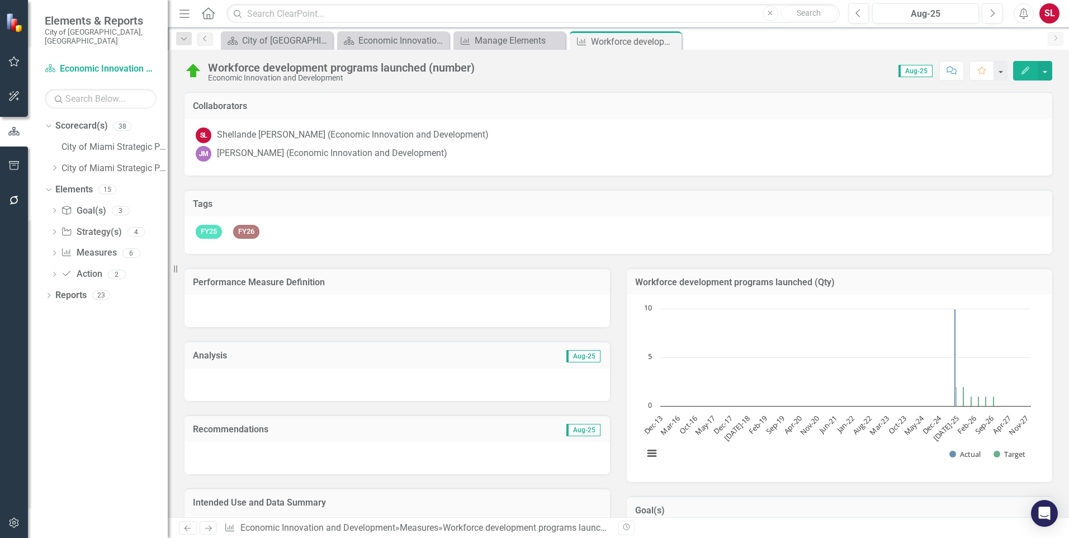
click at [1019, 69] on button "Edit" at bounding box center [1026, 71] width 25 height 20
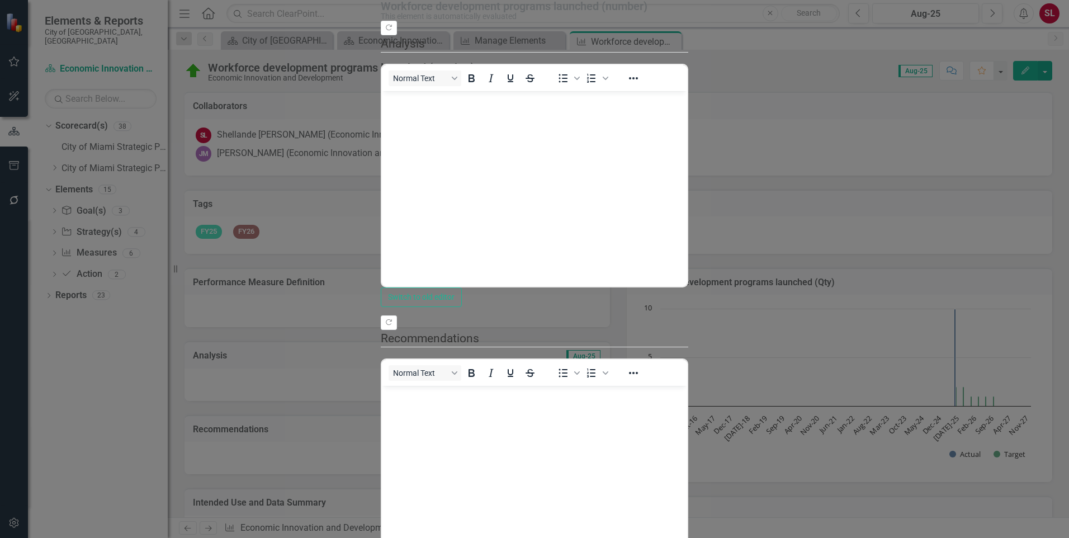
scroll to position [124, 0]
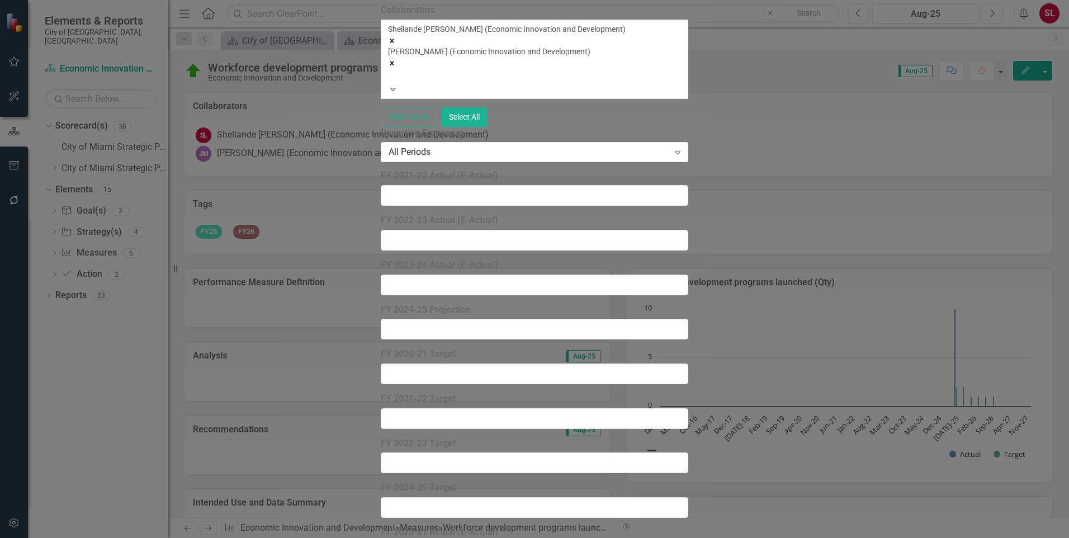
scroll to position [1745, 0]
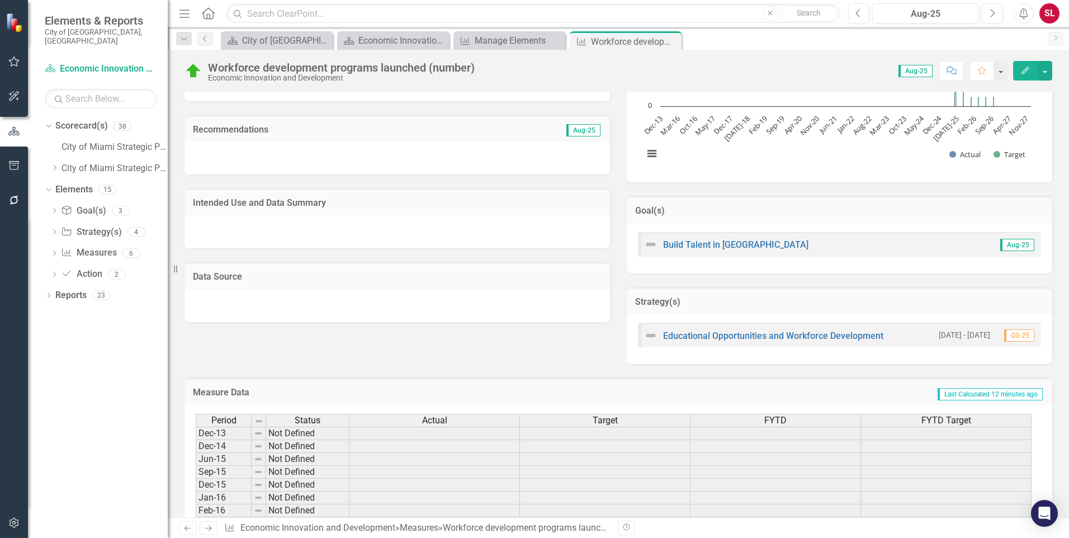
scroll to position [281, 0]
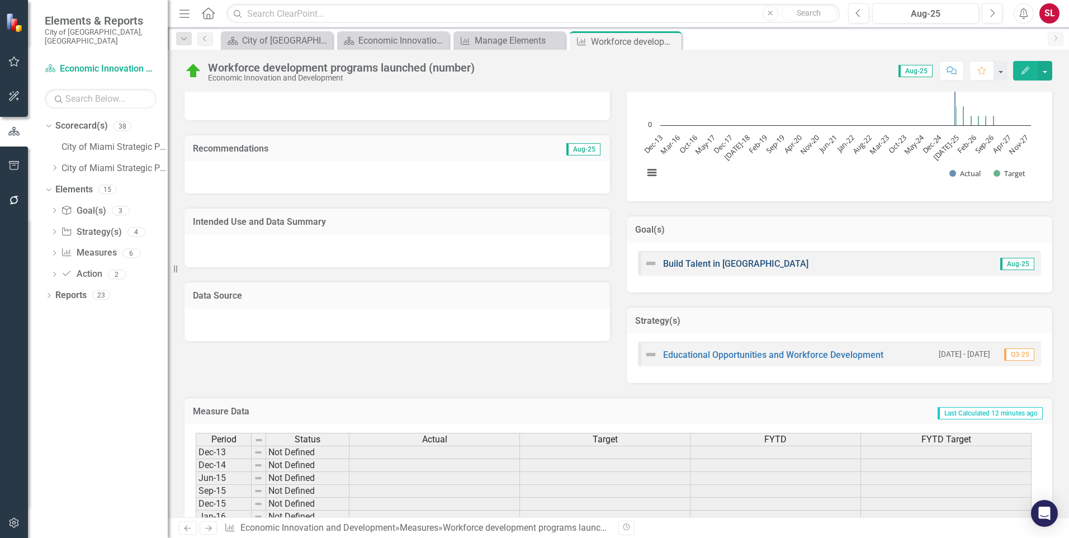
click at [726, 263] on link "Build Talent in [GEOGRAPHIC_DATA]" at bounding box center [735, 263] width 145 height 11
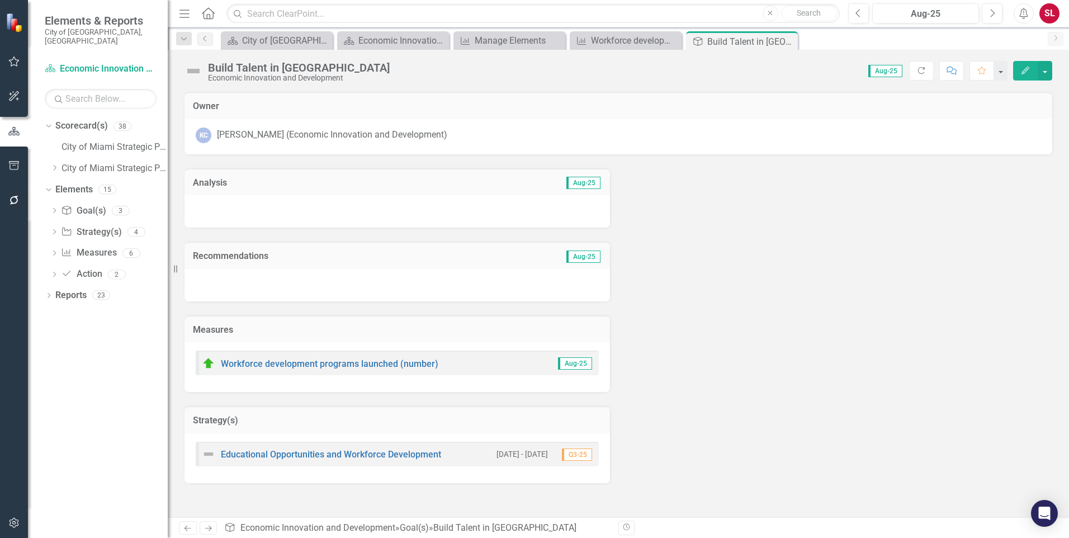
click at [1024, 72] on icon "Edit" at bounding box center [1026, 71] width 10 height 8
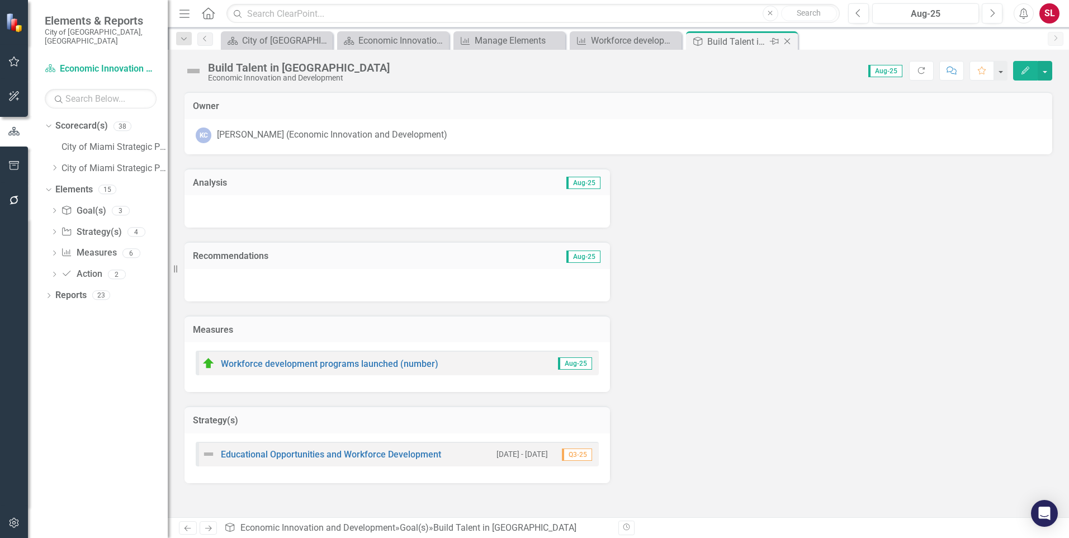
click at [786, 43] on icon at bounding box center [788, 42] width 6 height 6
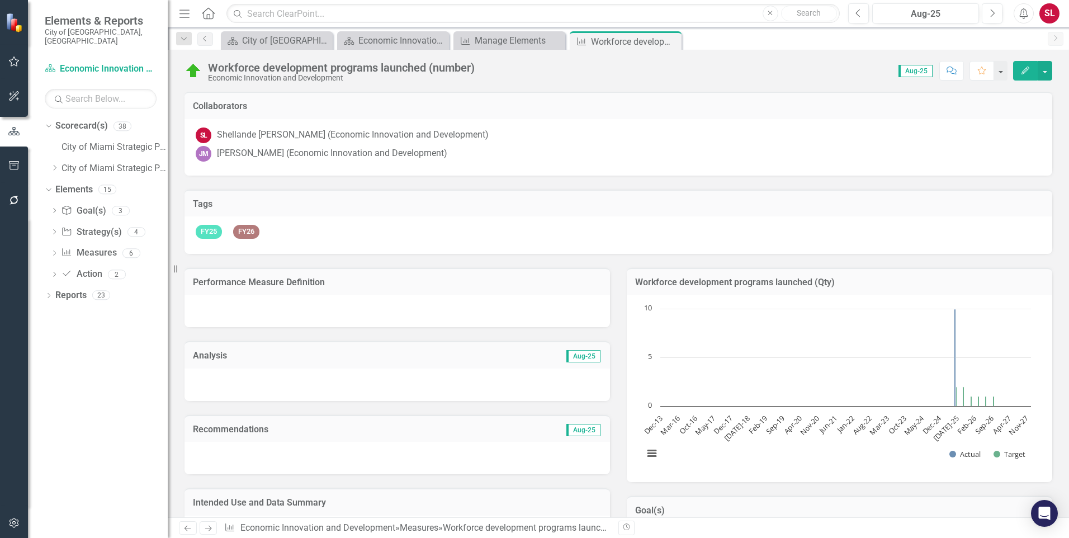
click at [1026, 73] on icon "Edit" at bounding box center [1026, 71] width 10 height 8
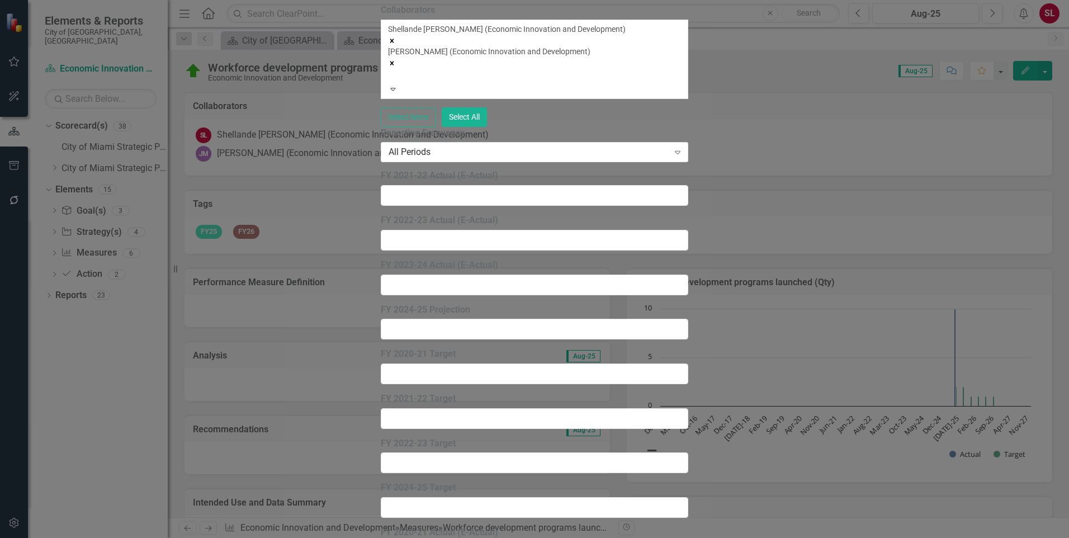
scroll to position [1745, 0]
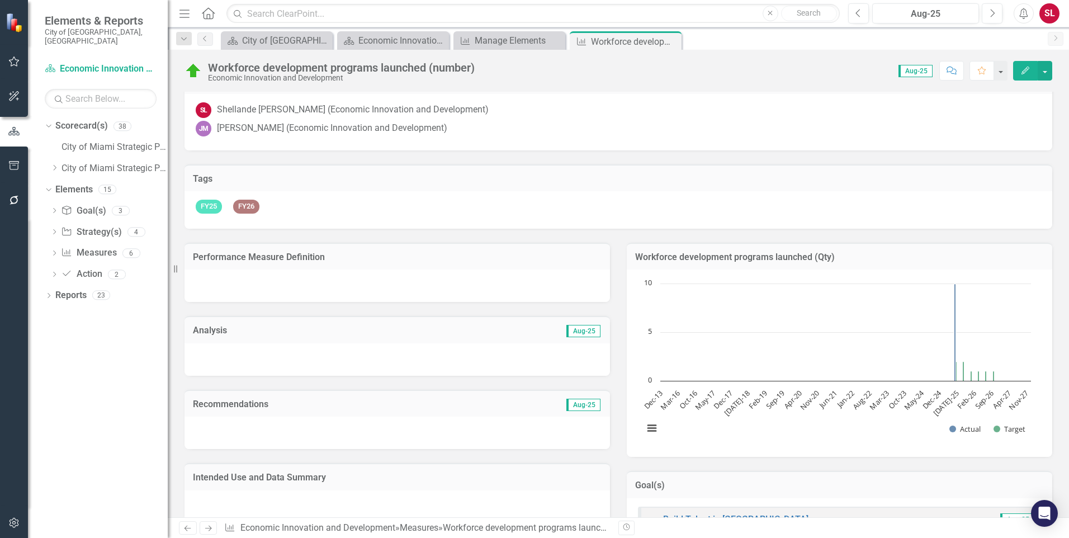
scroll to position [28, 0]
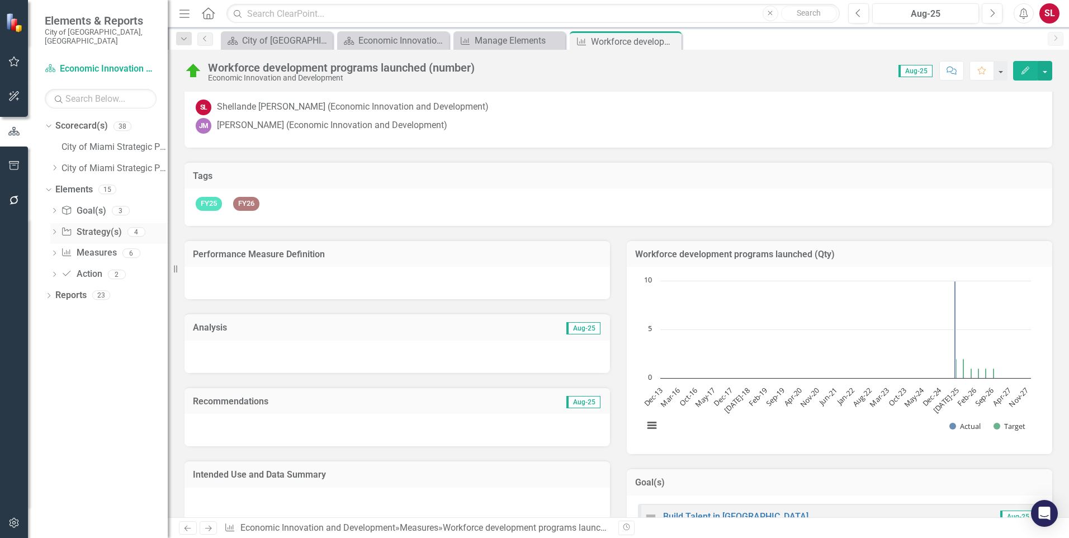
click at [101, 226] on link "Strategy Strategy(s)" at bounding box center [91, 232] width 60 height 13
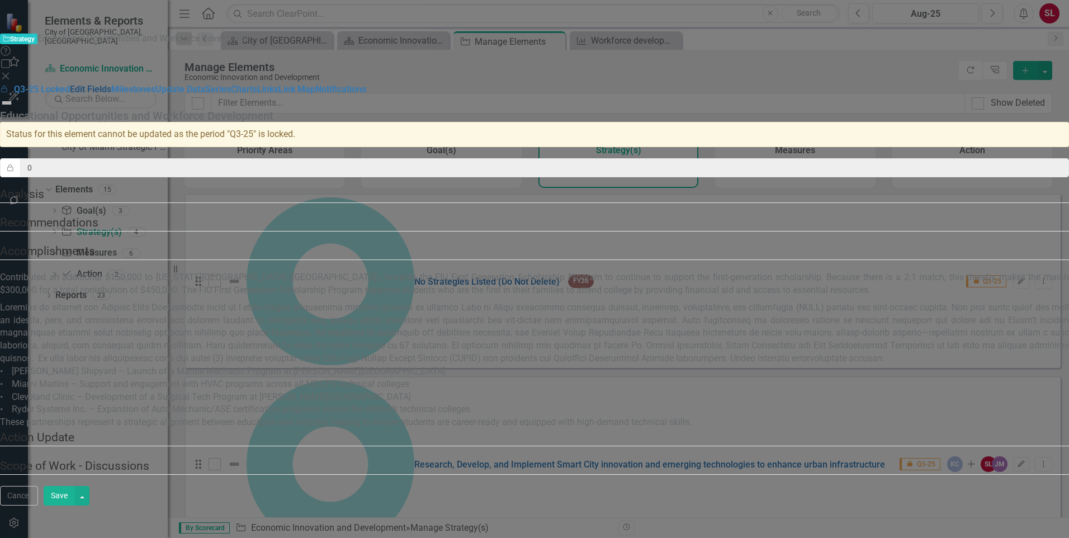
click at [111, 84] on link "Edit Fields" at bounding box center [90, 89] width 41 height 11
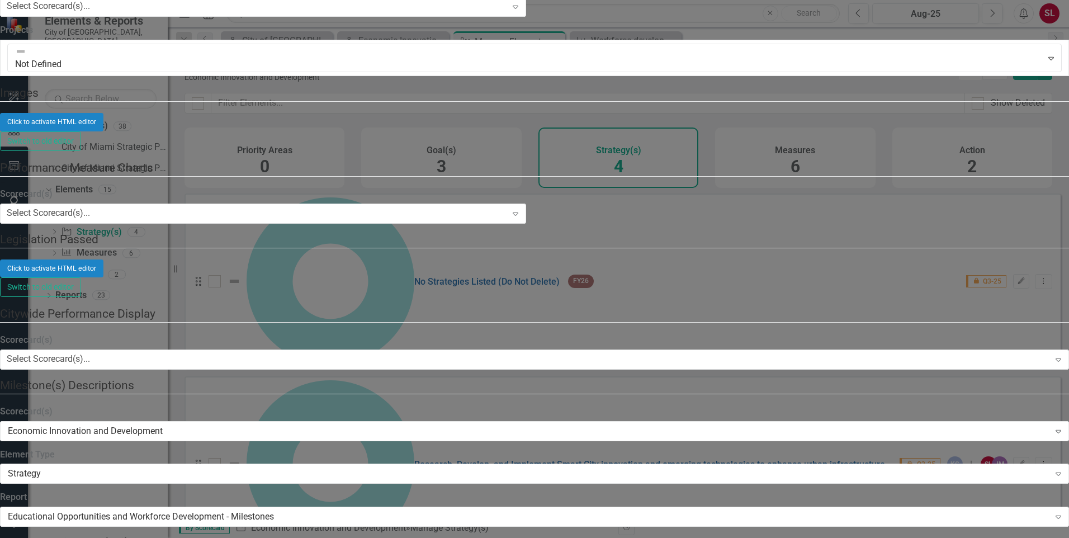
checkbox input "false"
